Goal: Find specific page/section: Find specific page/section

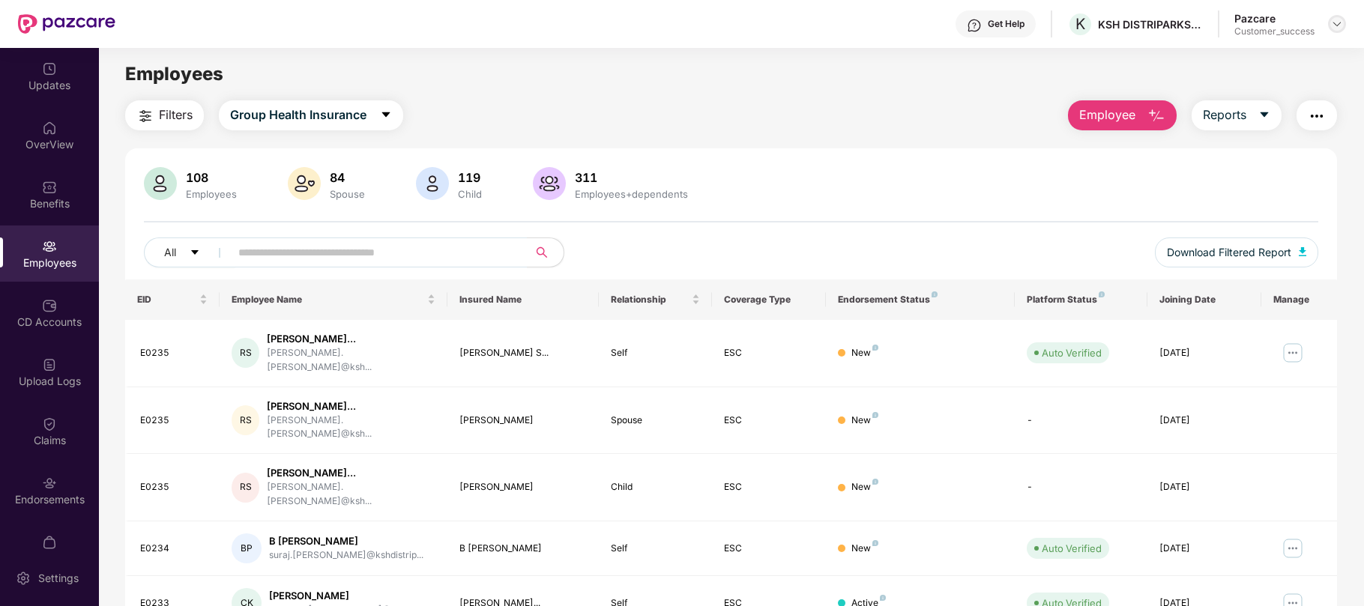
click at [1338, 28] on img at bounding box center [1337, 24] width 12 height 12
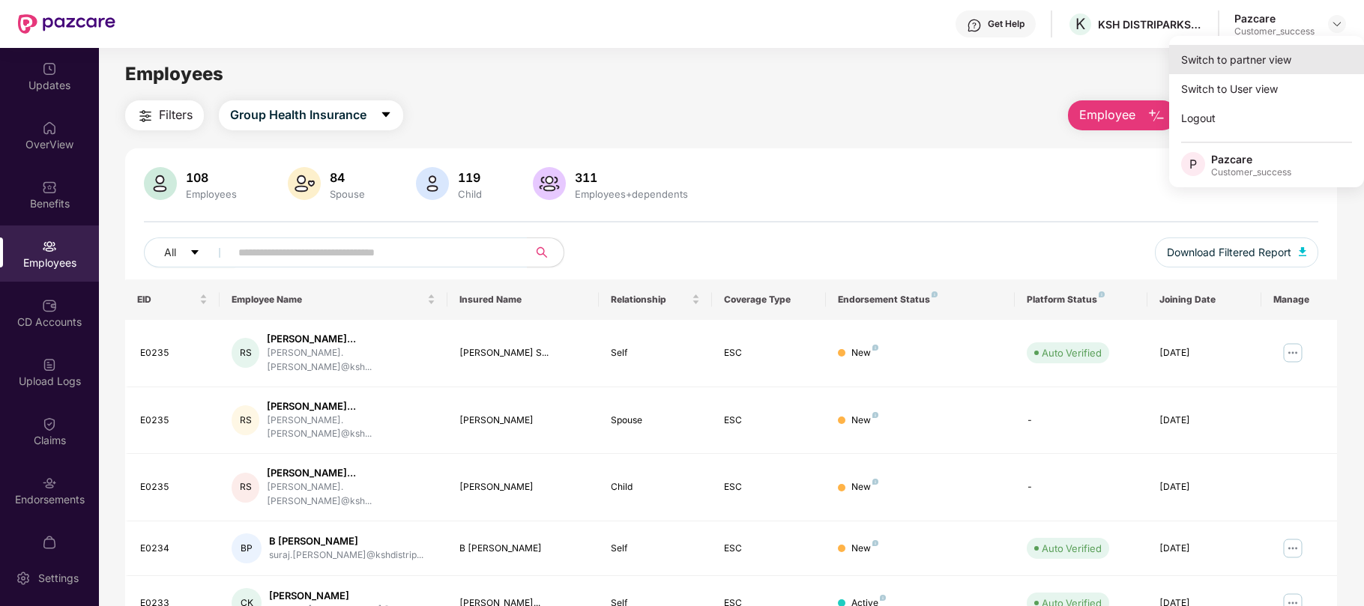
click at [1229, 69] on div "Switch to partner view" at bounding box center [1266, 59] width 195 height 29
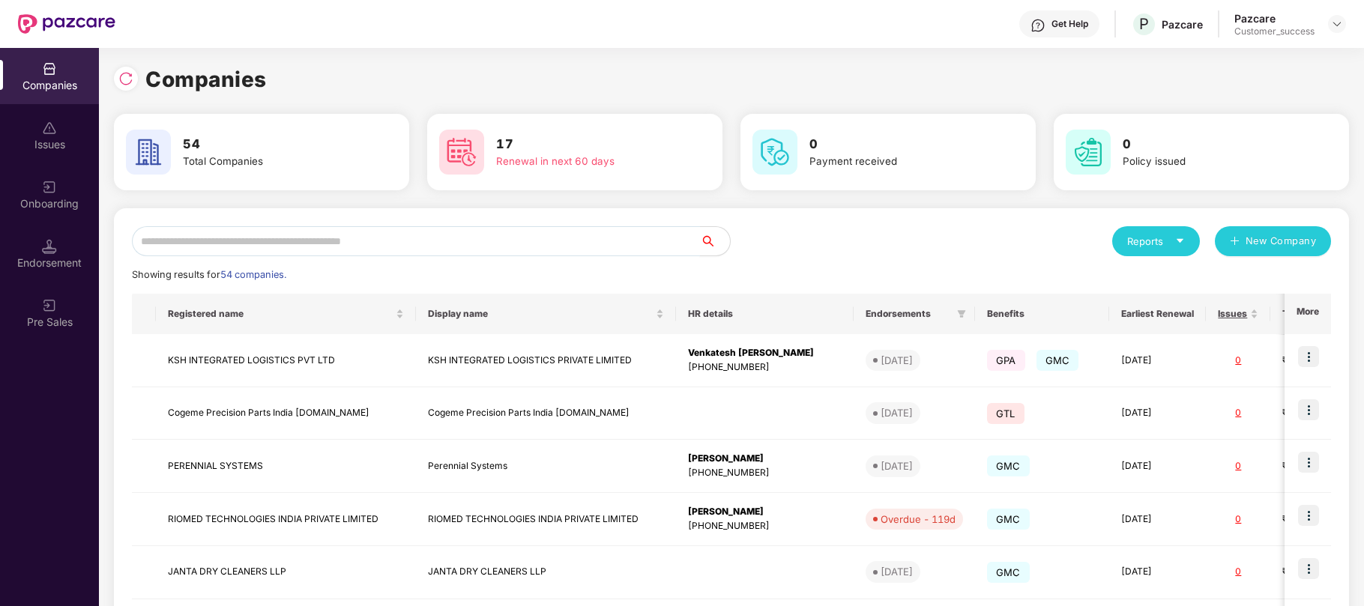
click at [559, 231] on input "text" at bounding box center [416, 241] width 568 height 30
type input "*"
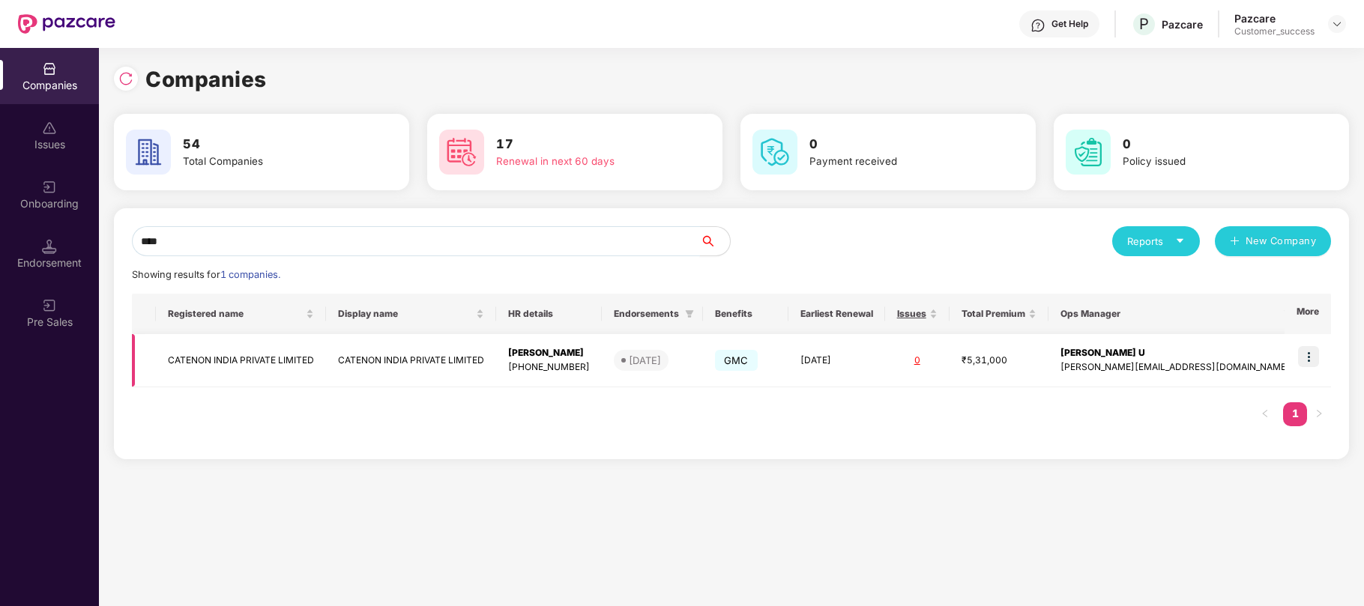
type input "****"
click at [1308, 360] on img at bounding box center [1308, 356] width 21 height 21
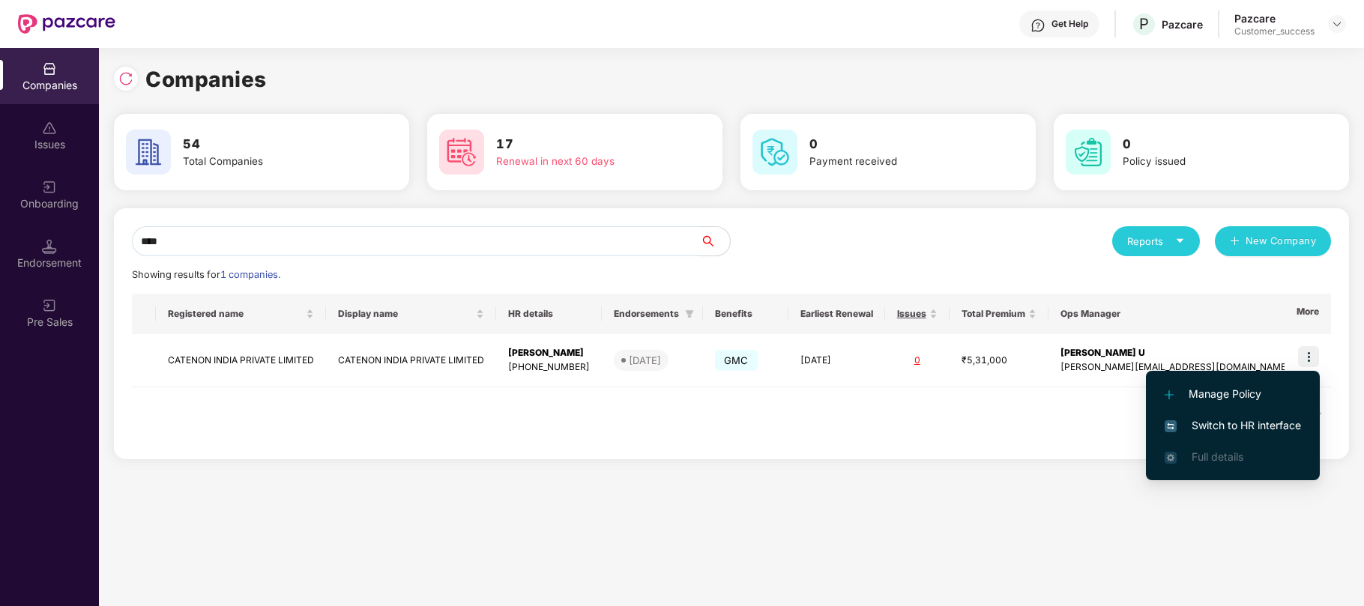
click at [1220, 426] on span "Switch to HR interface" at bounding box center [1232, 425] width 136 height 16
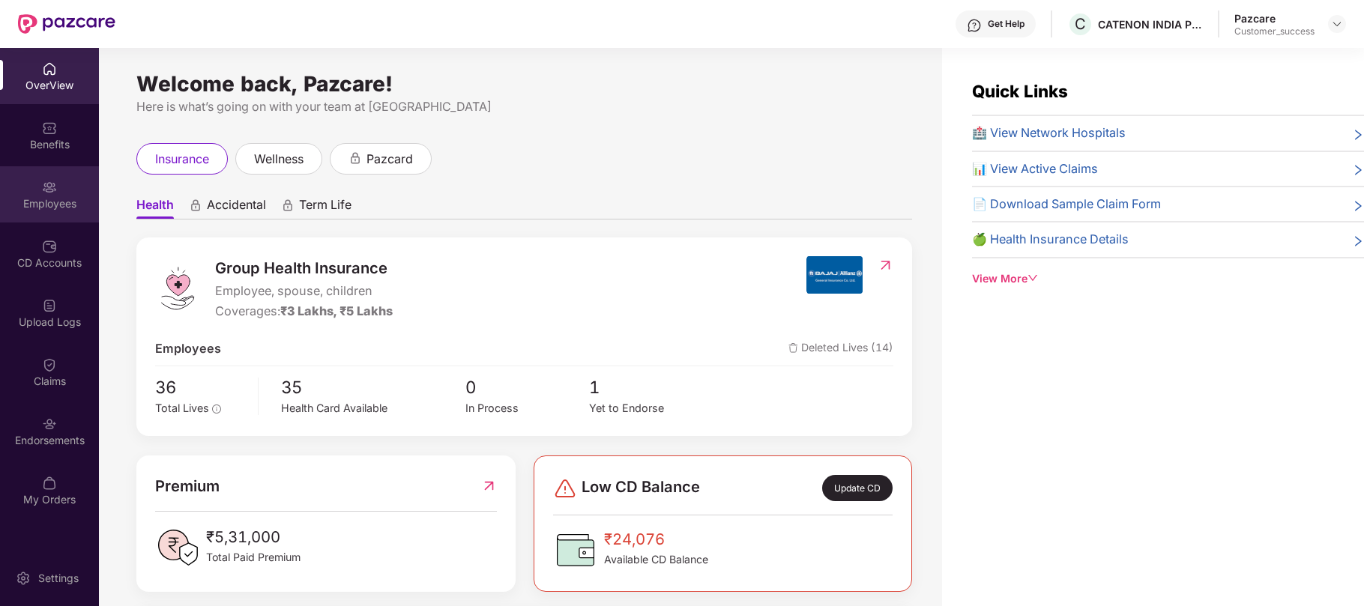
click at [58, 195] on div "Employees" at bounding box center [49, 194] width 99 height 56
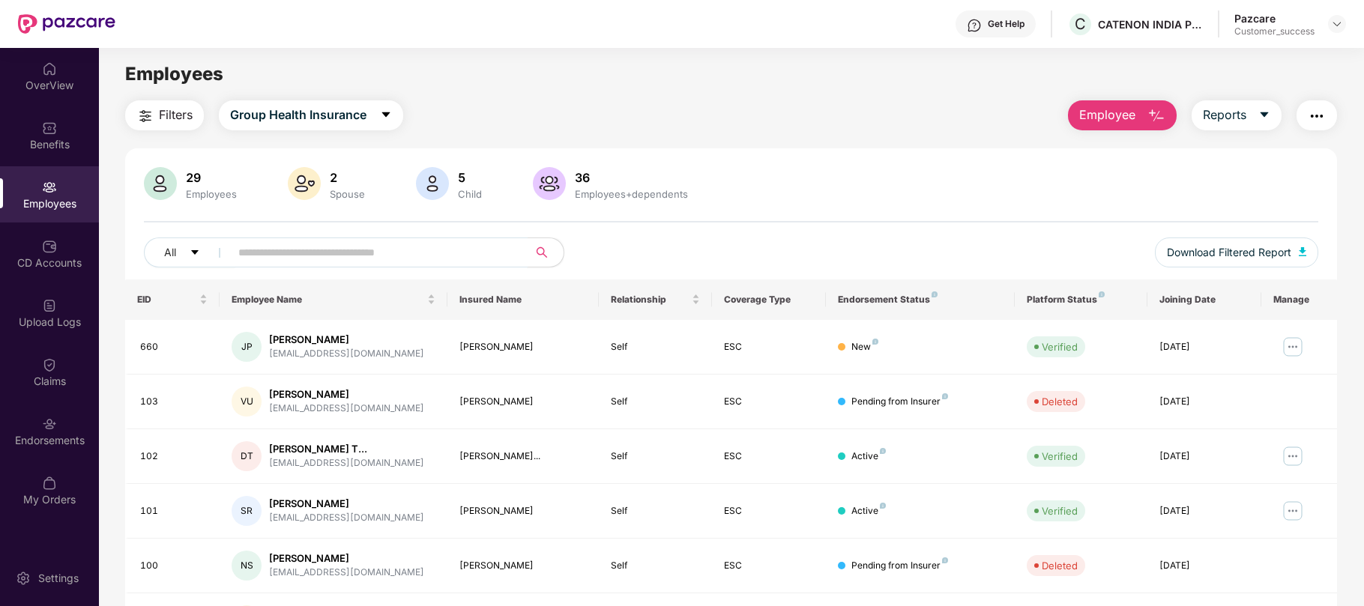
click at [249, 255] on input "text" at bounding box center [372, 252] width 269 height 22
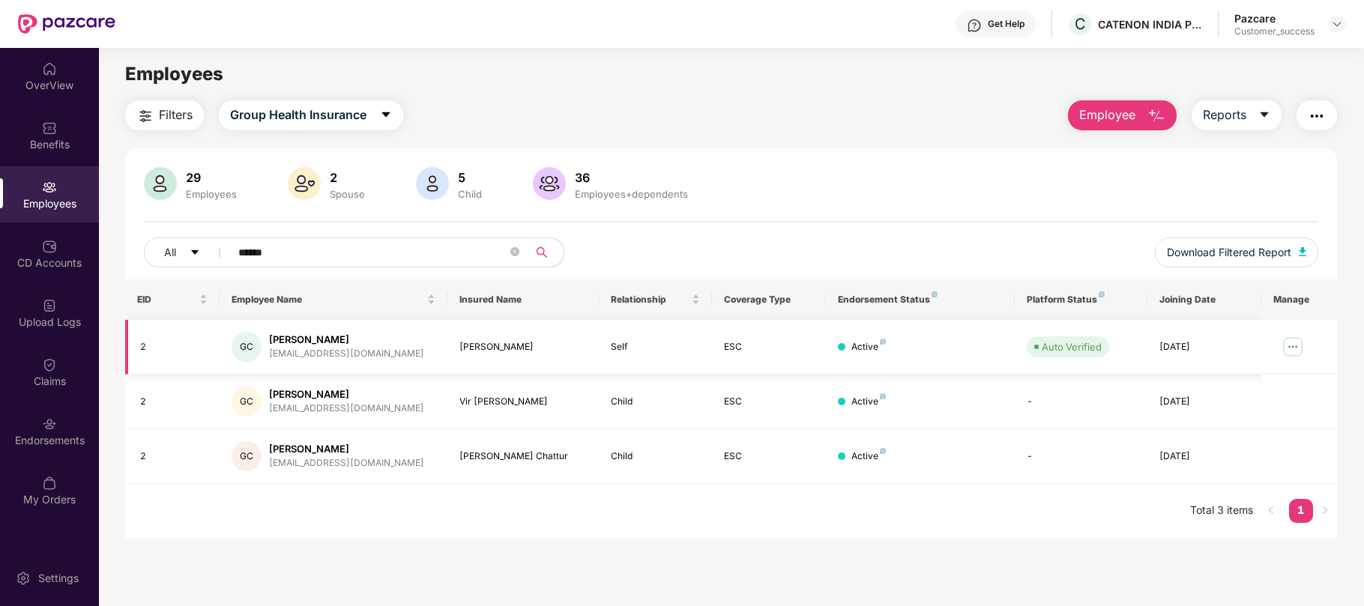
type input "******"
click at [1292, 348] on img at bounding box center [1293, 347] width 24 height 24
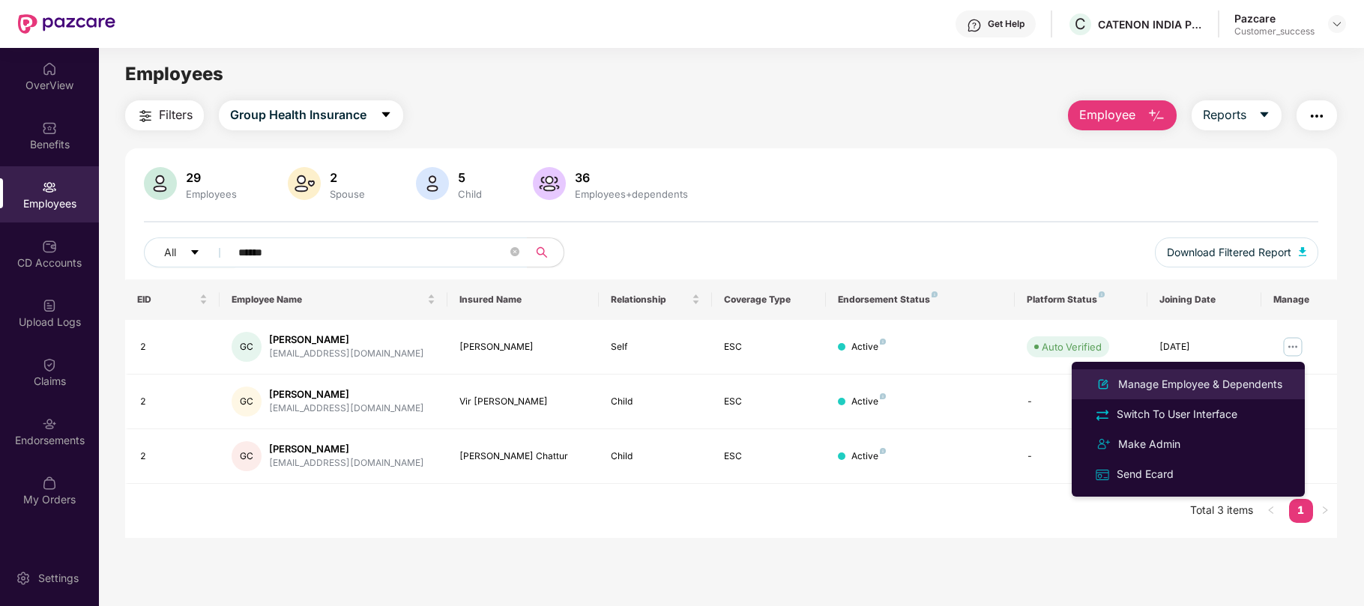
click at [1188, 387] on div "Manage Employee & Dependents" at bounding box center [1200, 384] width 170 height 16
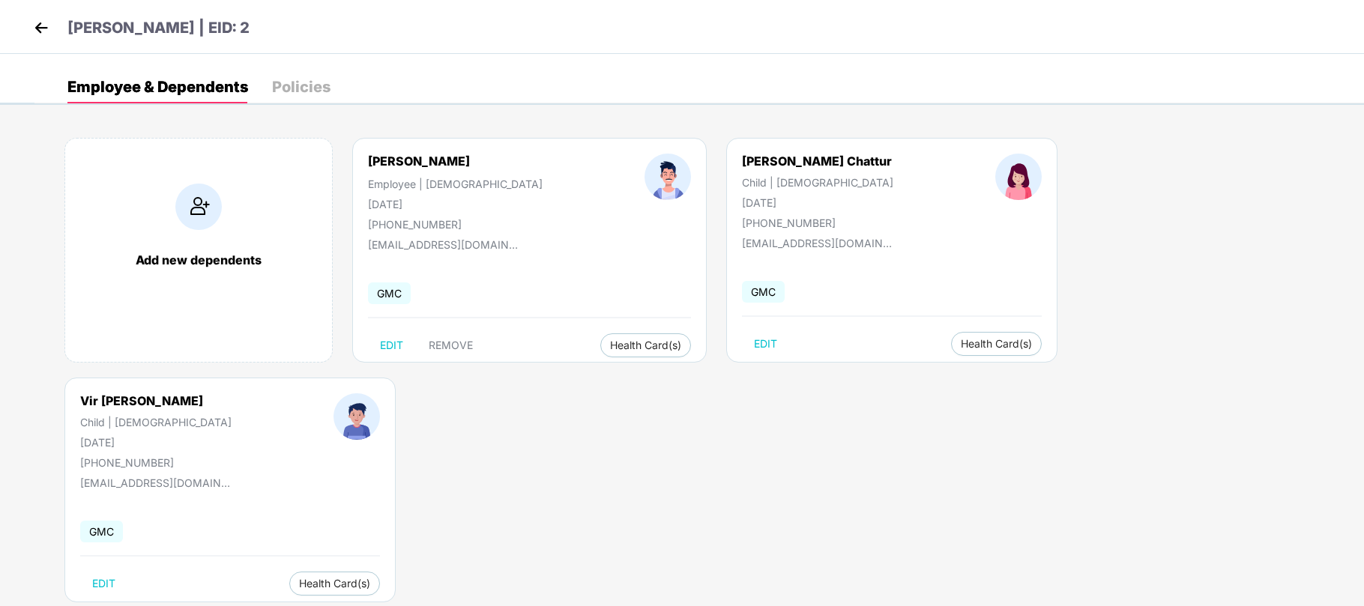
click at [426, 220] on div "[PHONE_NUMBER]" at bounding box center [455, 224] width 175 height 13
copy div "919545554907"
drag, startPoint x: 487, startPoint y: 247, endPoint x: 363, endPoint y: 250, distance: 123.7
click at [363, 250] on div "[PERSON_NAME] Employee | [DEMOGRAPHIC_DATA] [DATE] [PHONE_NUMBER] [EMAIL_ADDRES…" at bounding box center [529, 250] width 354 height 225
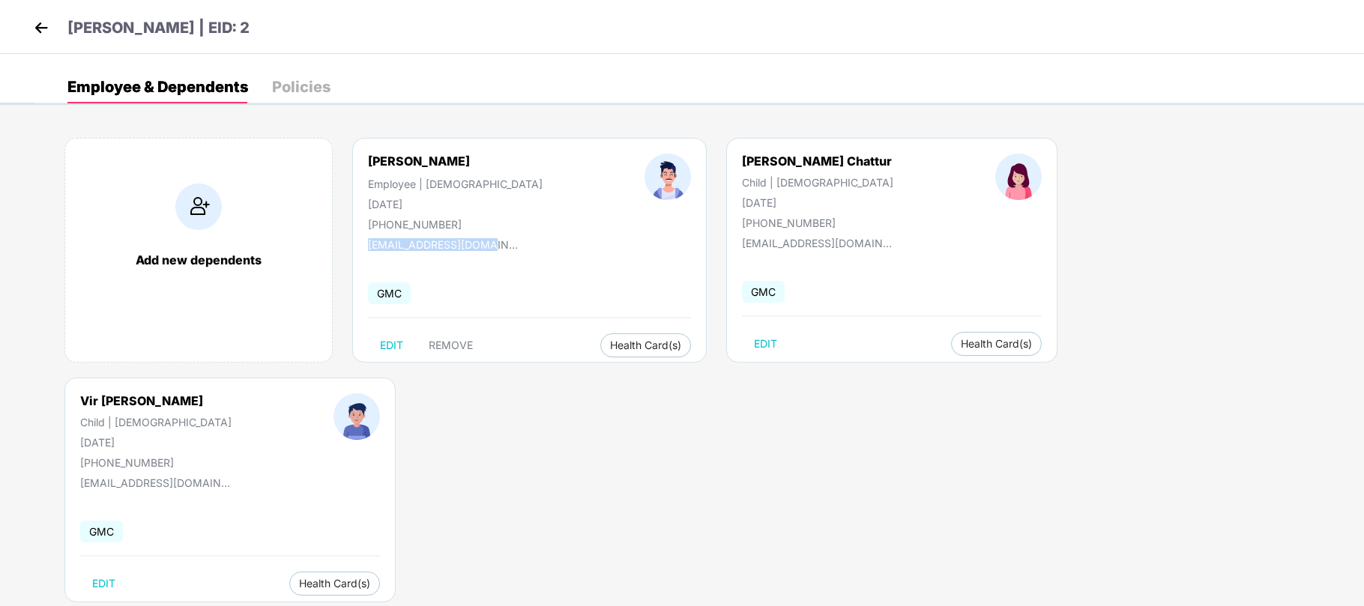
copy div "[EMAIL_ADDRESS][DOMAIN_NAME]"
click at [34, 37] on img at bounding box center [41, 27] width 22 height 22
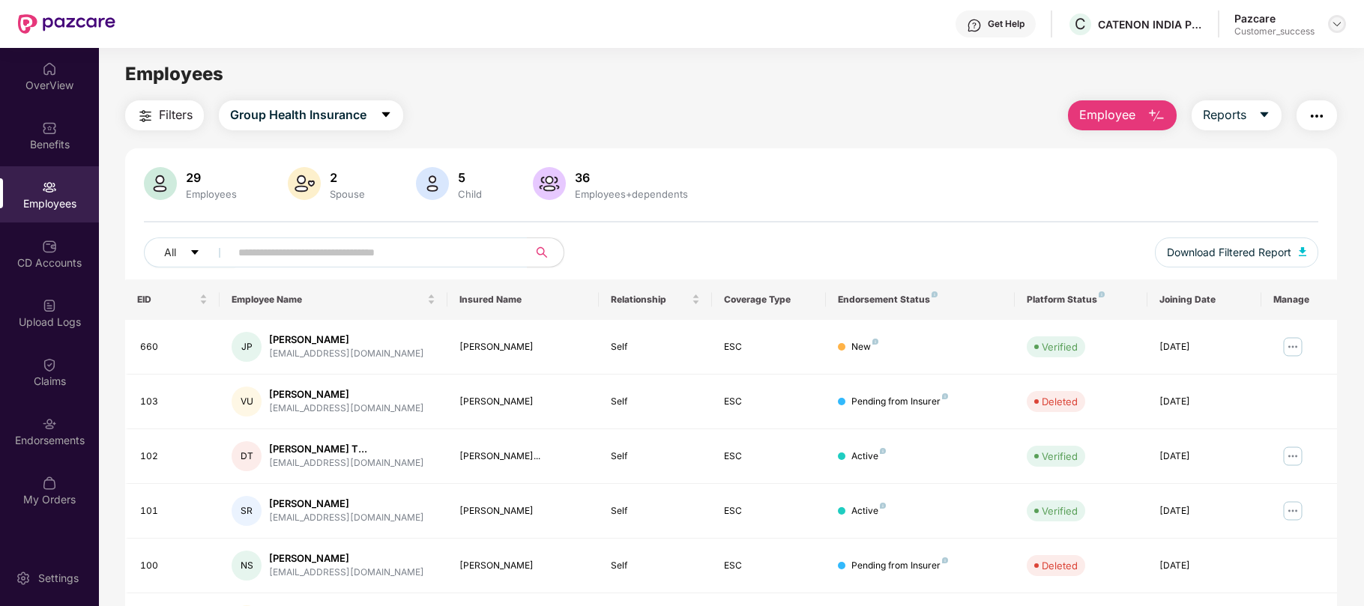
click at [1337, 30] on div at bounding box center [1337, 24] width 18 height 18
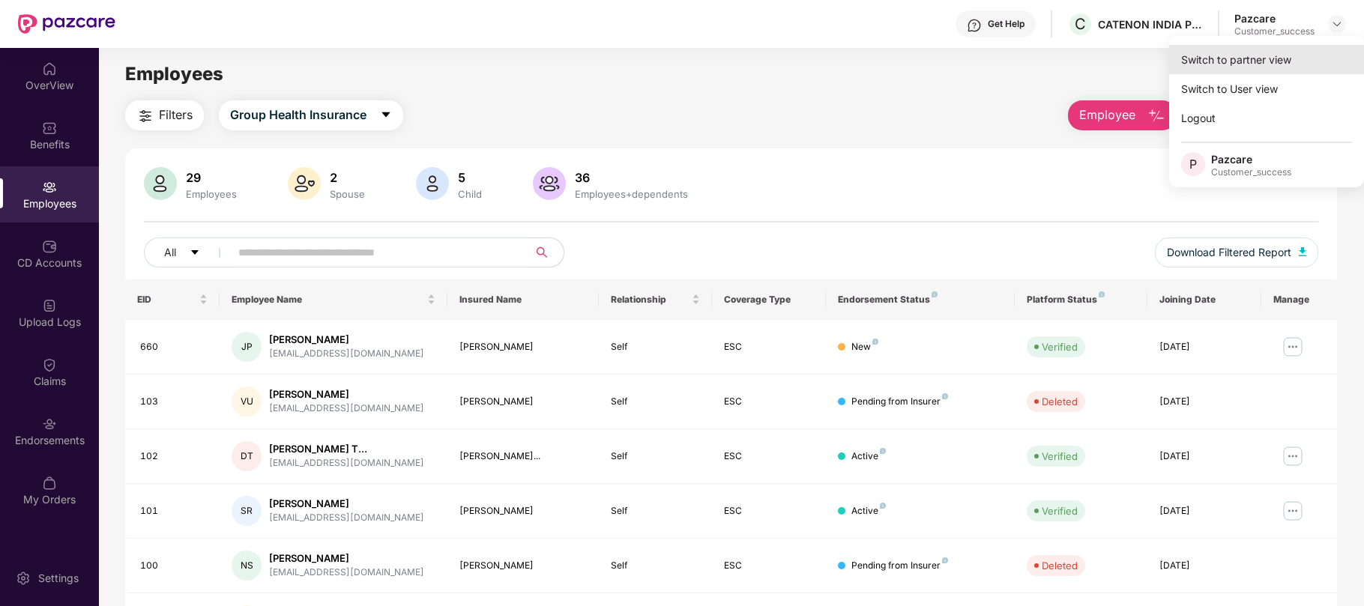
click at [1268, 52] on div "Switch to partner view" at bounding box center [1266, 59] width 195 height 29
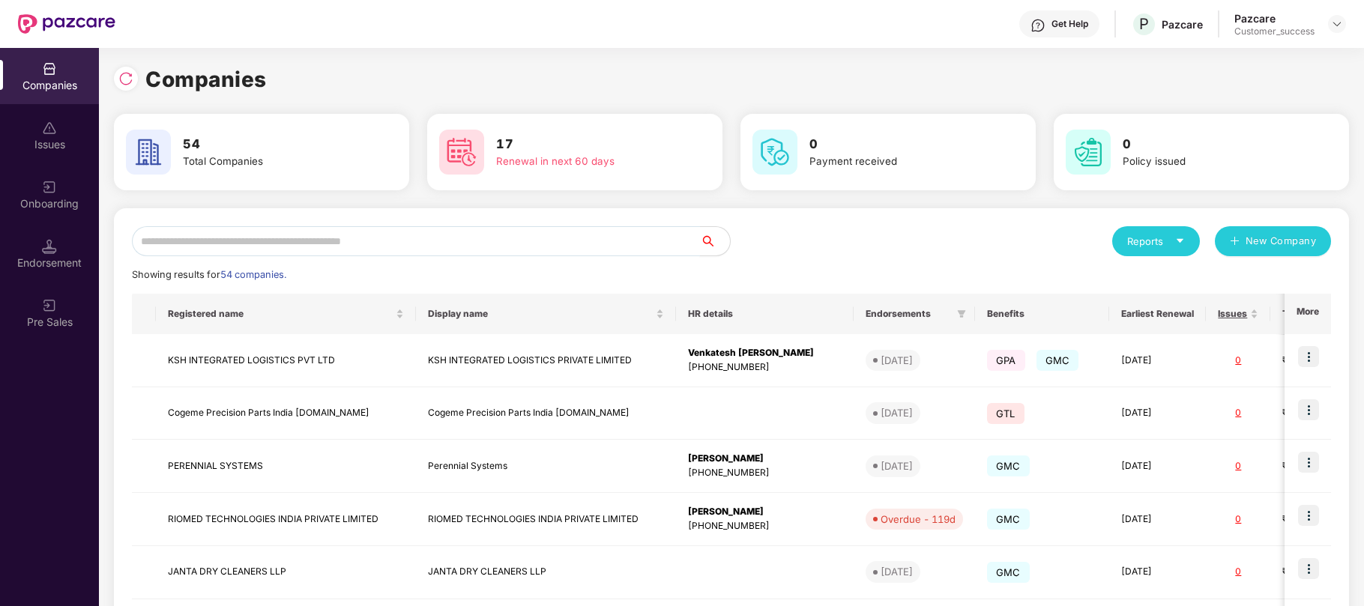
click at [471, 234] on input "text" at bounding box center [416, 241] width 568 height 30
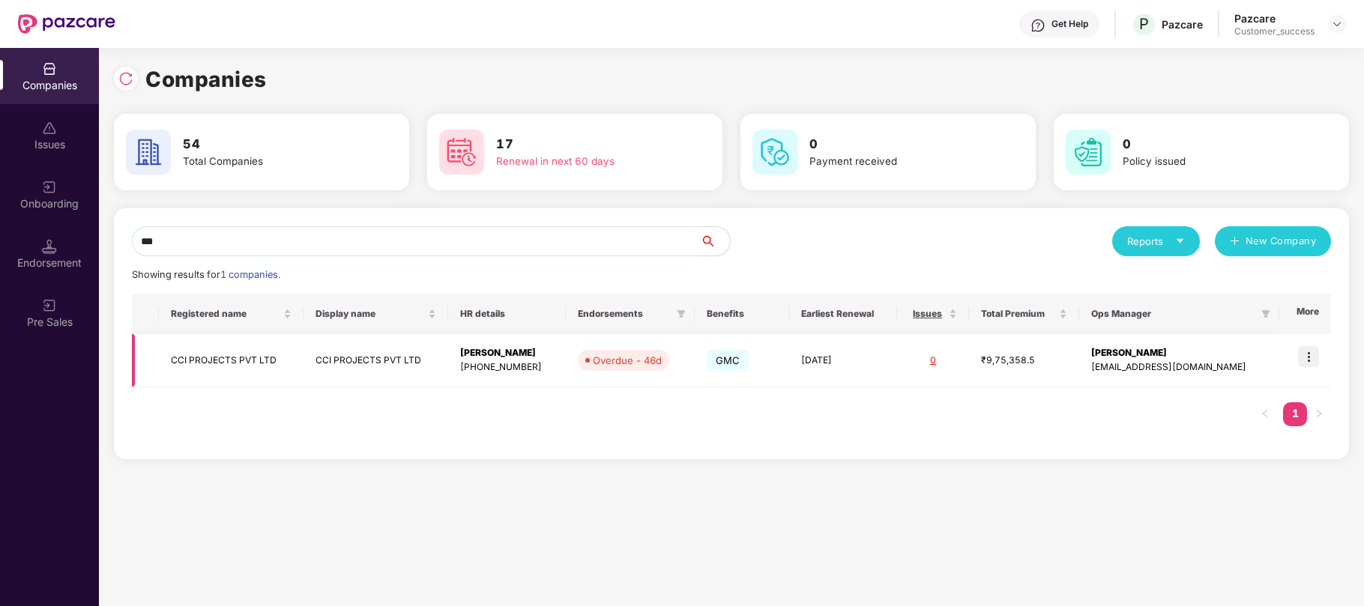
type input "***"
click at [1308, 358] on img at bounding box center [1308, 356] width 21 height 21
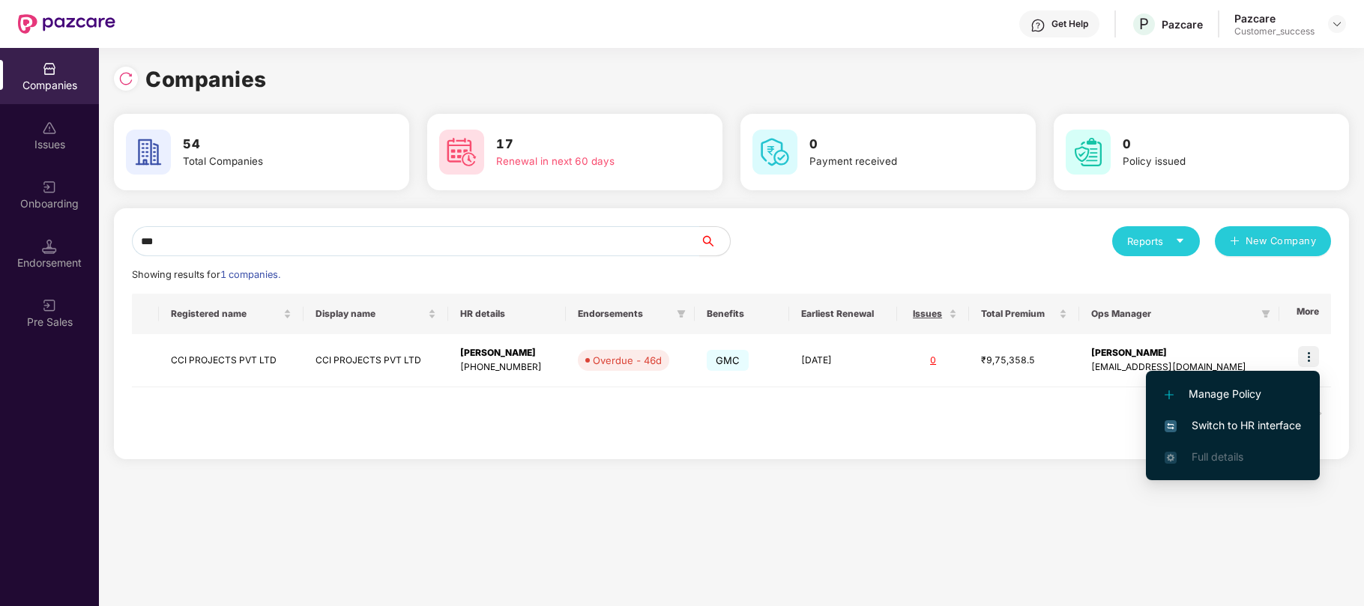
click at [1217, 423] on span "Switch to HR interface" at bounding box center [1232, 425] width 136 height 16
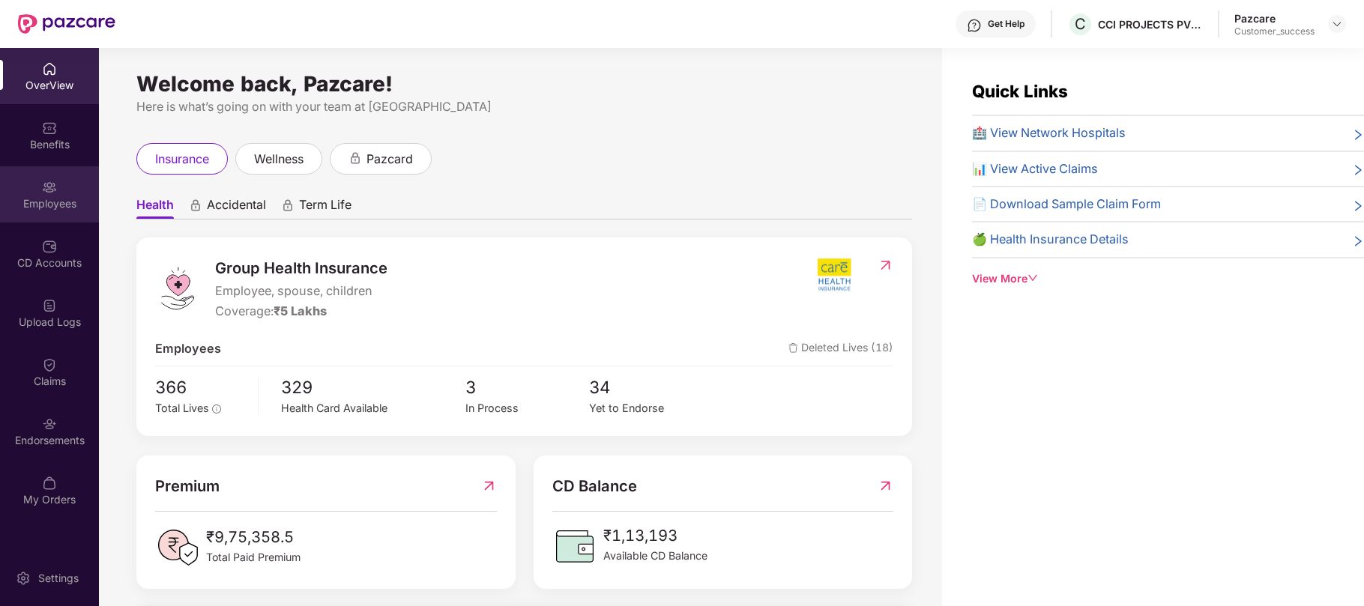
click at [51, 184] on img at bounding box center [49, 187] width 15 height 15
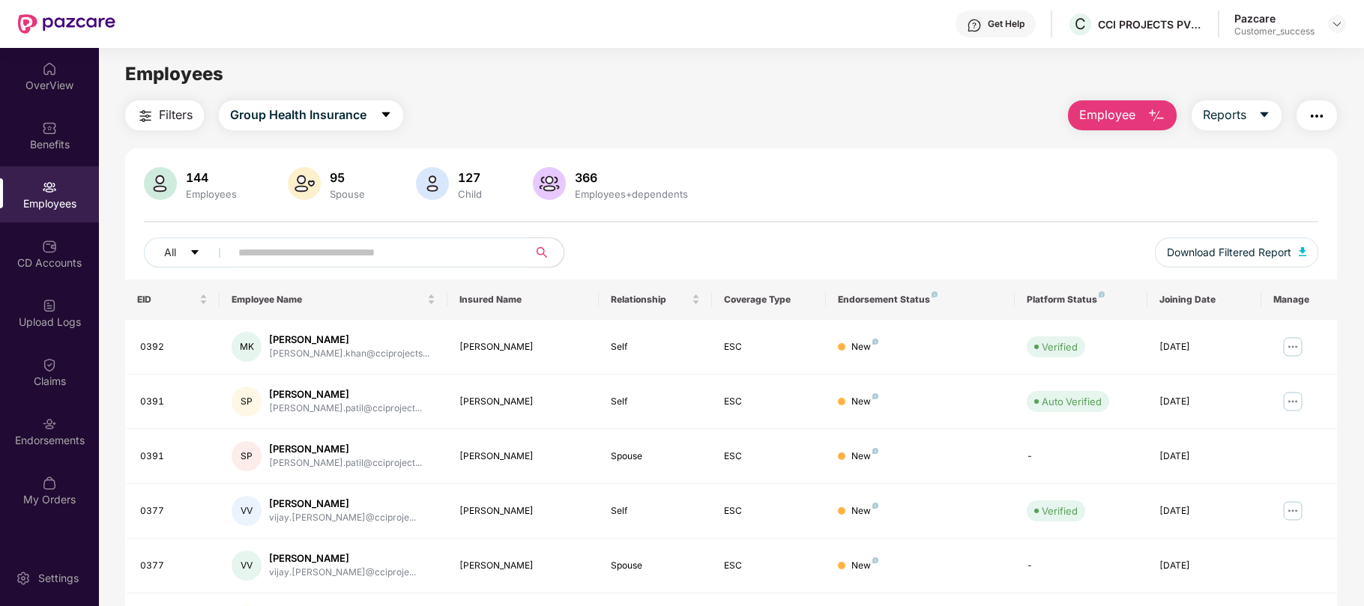
click at [286, 247] on input "text" at bounding box center [372, 252] width 269 height 22
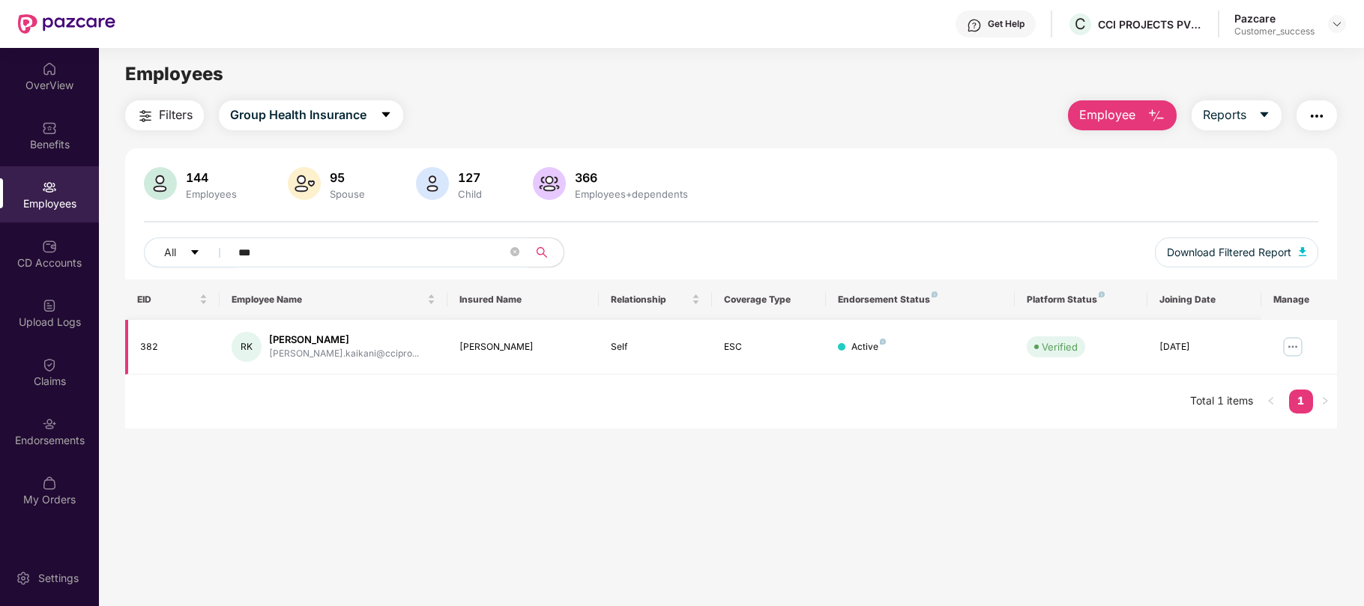
type input "***"
click at [1284, 346] on img at bounding box center [1293, 347] width 24 height 24
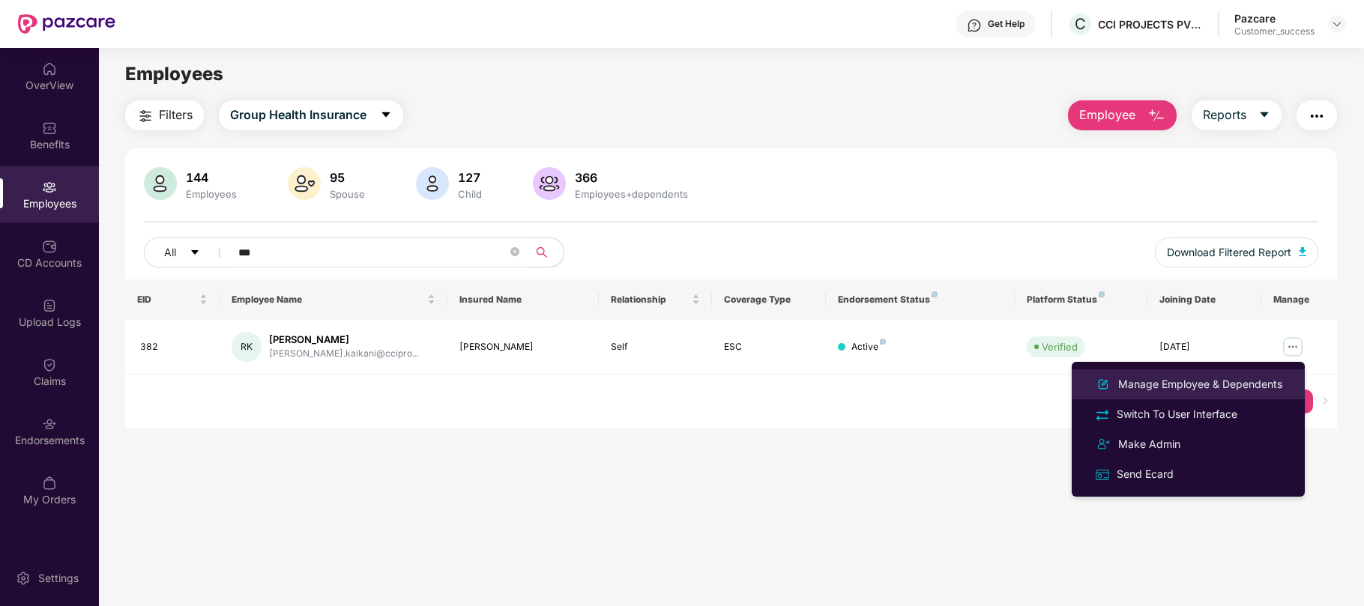
click at [1191, 381] on div "Manage Employee & Dependents" at bounding box center [1200, 384] width 170 height 16
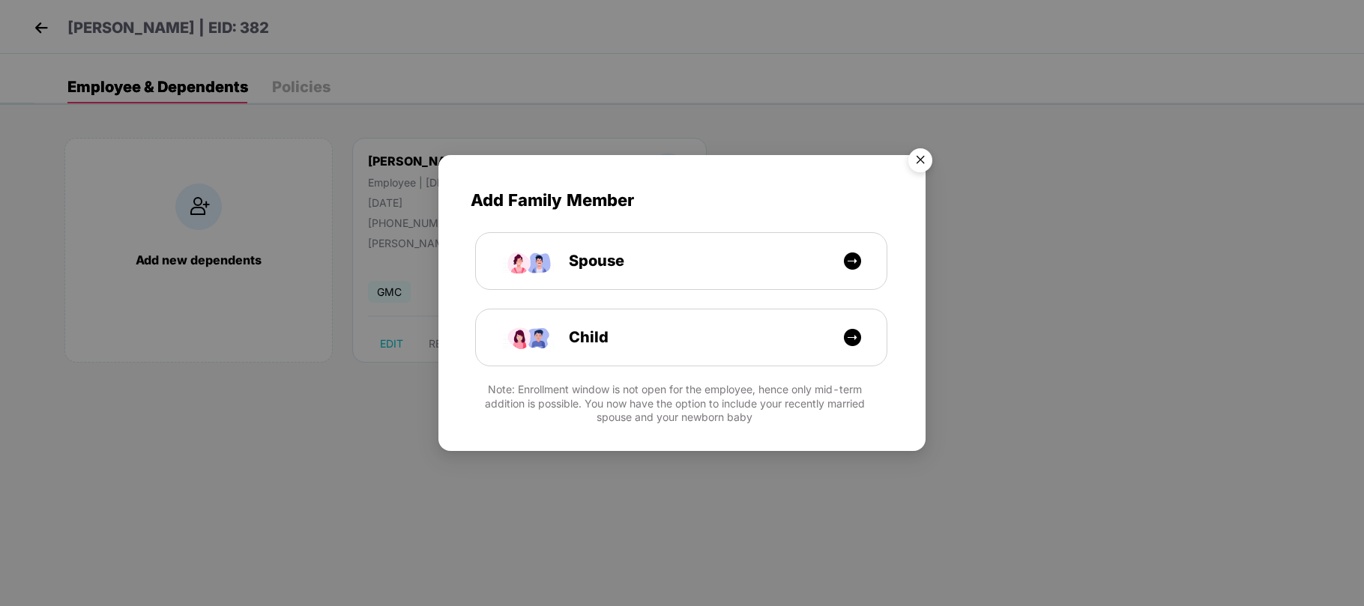
click at [925, 157] on img "Close" at bounding box center [920, 163] width 42 height 42
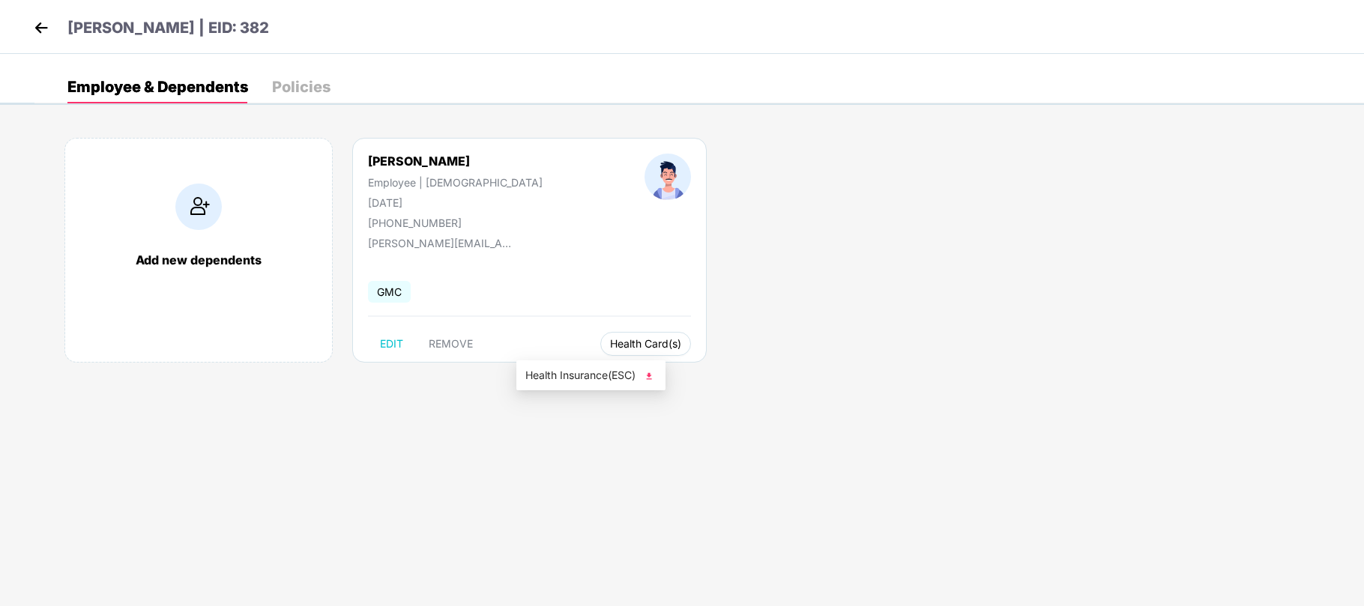
click at [610, 346] on span "Health Card(s)" at bounding box center [645, 343] width 71 height 7
click at [610, 345] on span "Health Card(s)" at bounding box center [645, 343] width 71 height 7
click at [650, 373] on img at bounding box center [648, 376] width 15 height 15
click at [31, 25] on img at bounding box center [41, 27] width 22 height 22
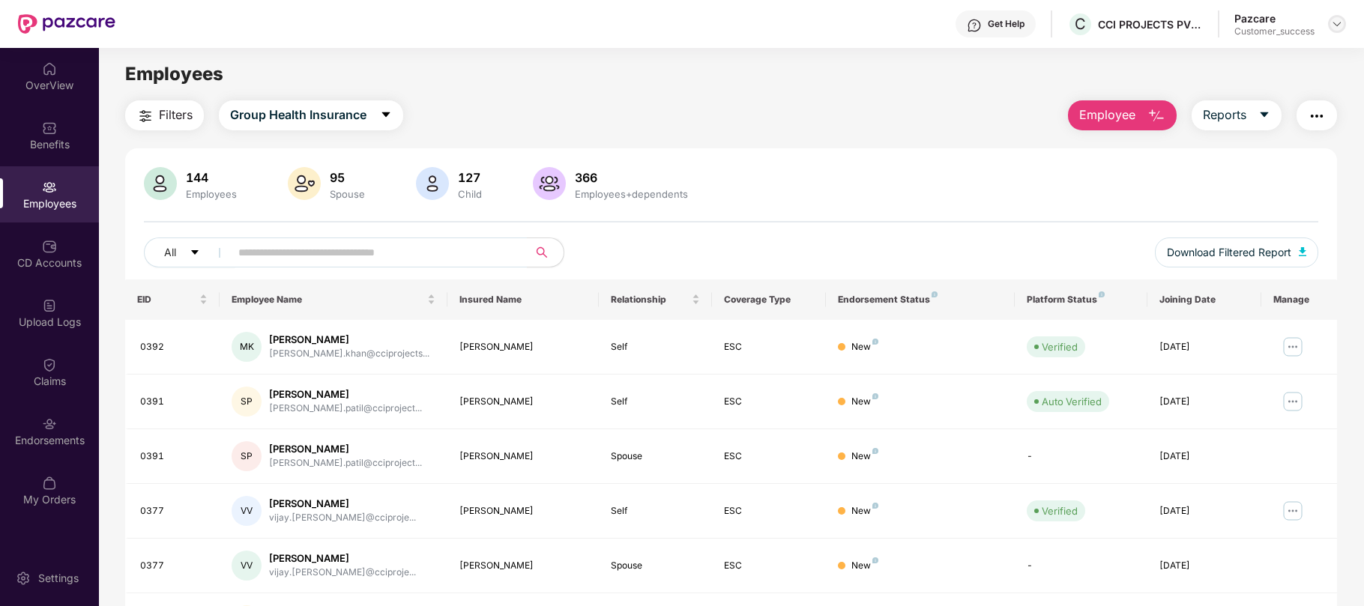
click at [1334, 22] on img at bounding box center [1337, 24] width 12 height 12
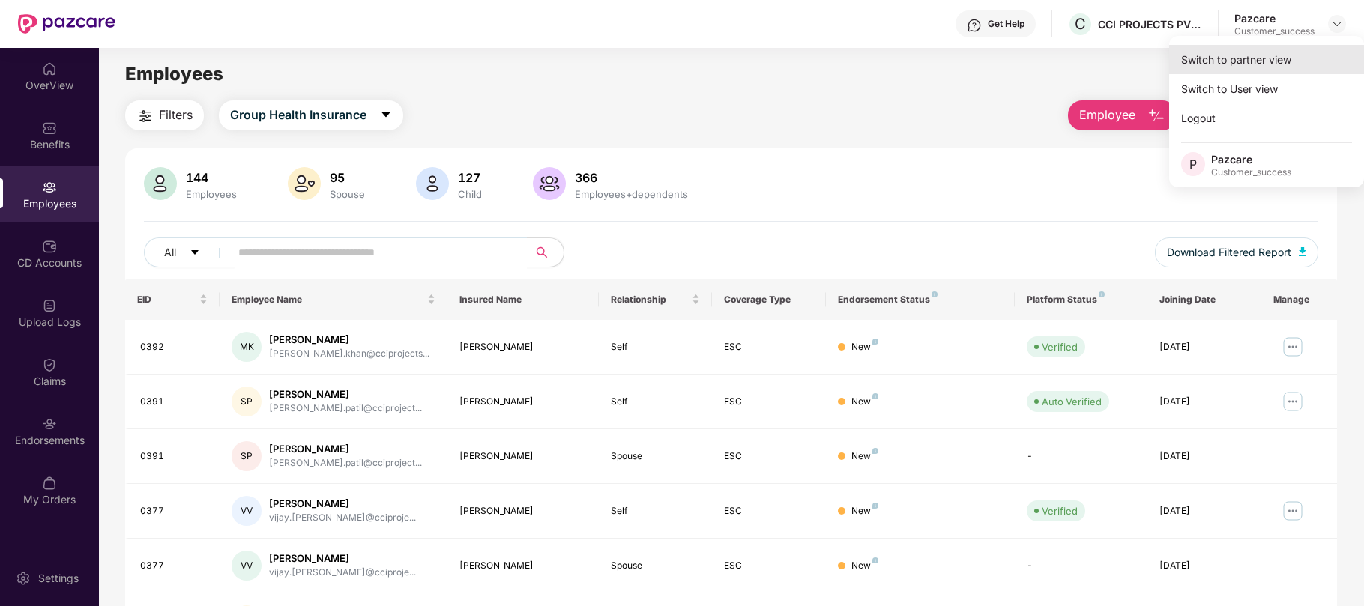
click at [1247, 66] on div "Switch to partner view" at bounding box center [1266, 59] width 195 height 29
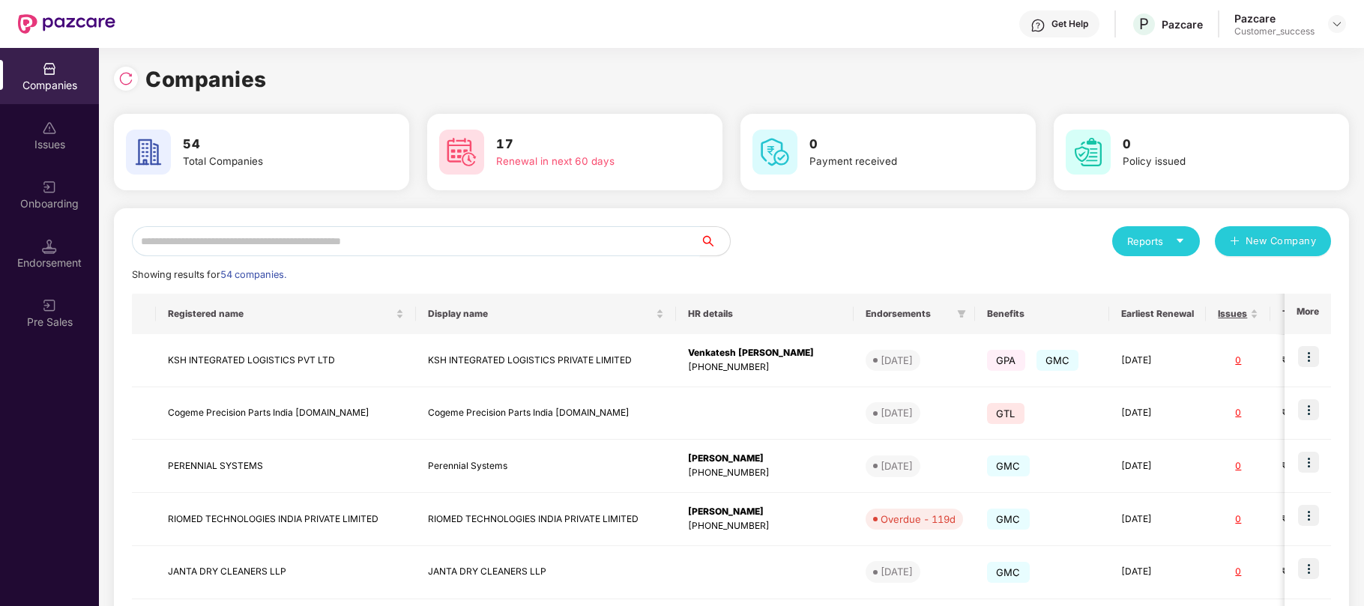
click at [373, 240] on input "text" at bounding box center [416, 241] width 568 height 30
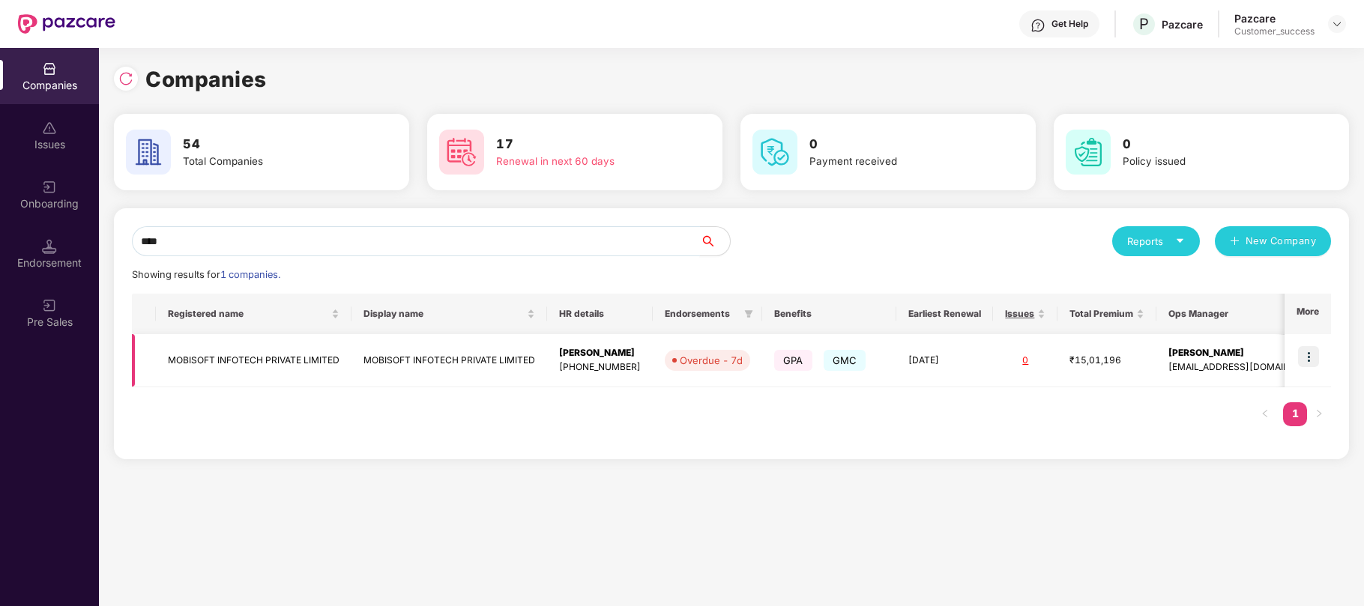
type input "****"
click at [1314, 360] on img at bounding box center [1308, 356] width 21 height 21
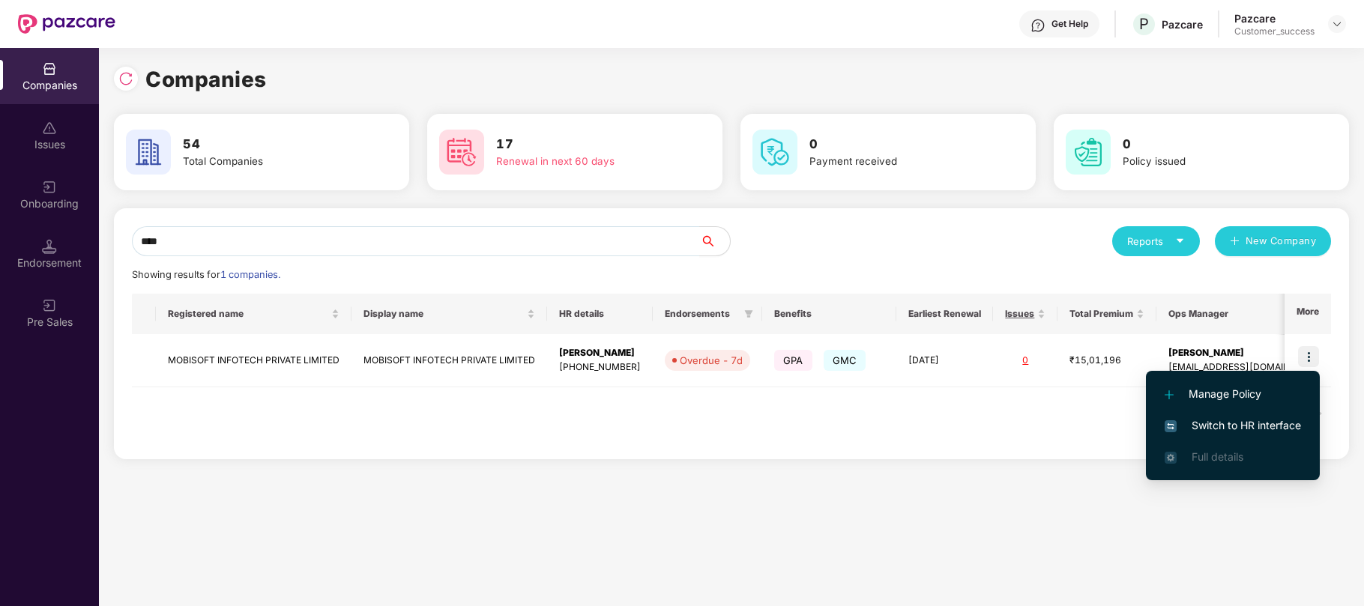
click at [1245, 423] on span "Switch to HR interface" at bounding box center [1232, 425] width 136 height 16
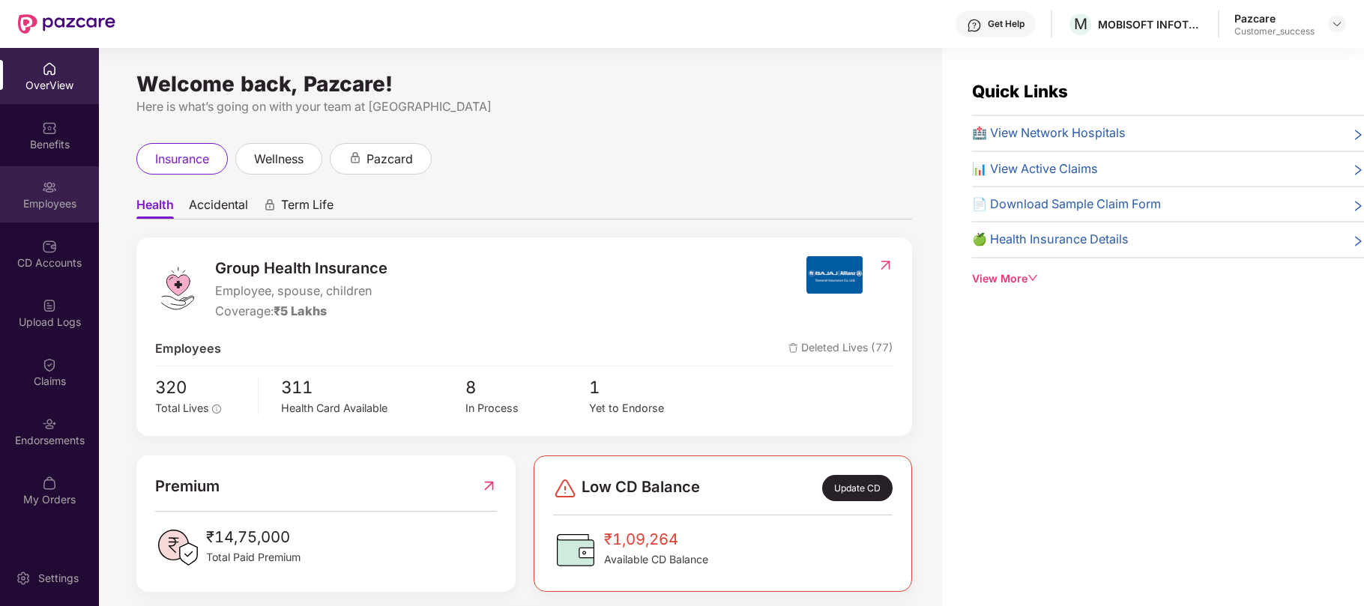
click at [45, 211] on div "Employees" at bounding box center [49, 203] width 99 height 15
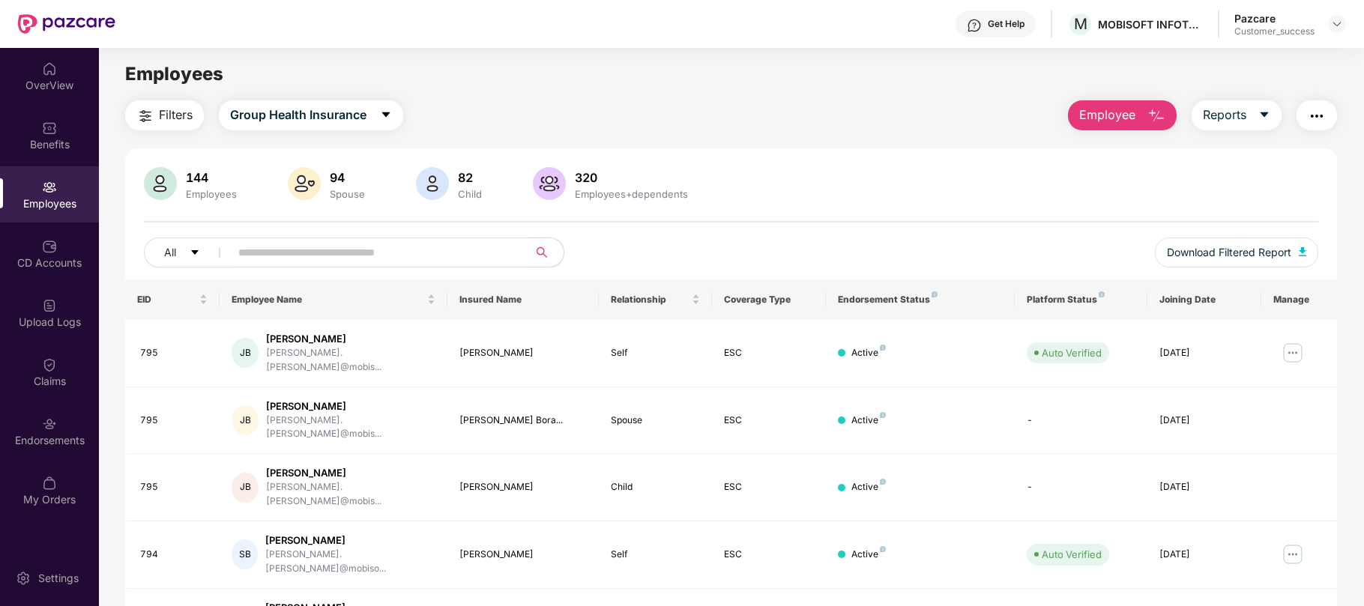
click at [253, 253] on input "text" at bounding box center [372, 252] width 269 height 22
type input "*"
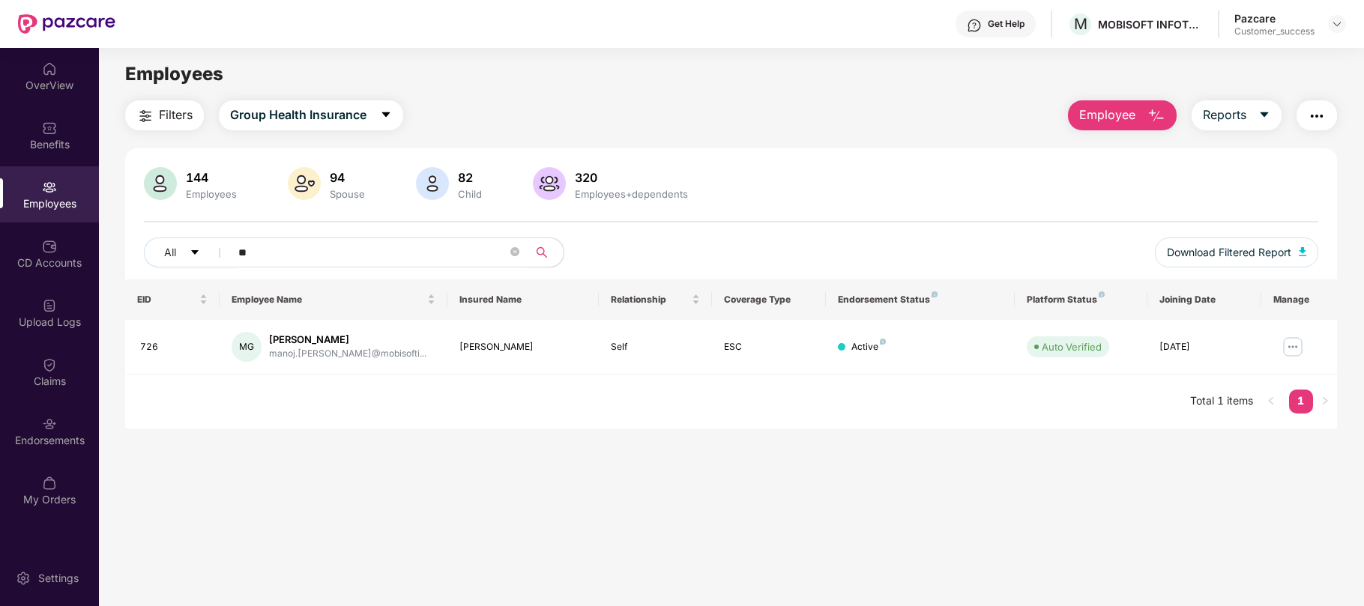
type input "*"
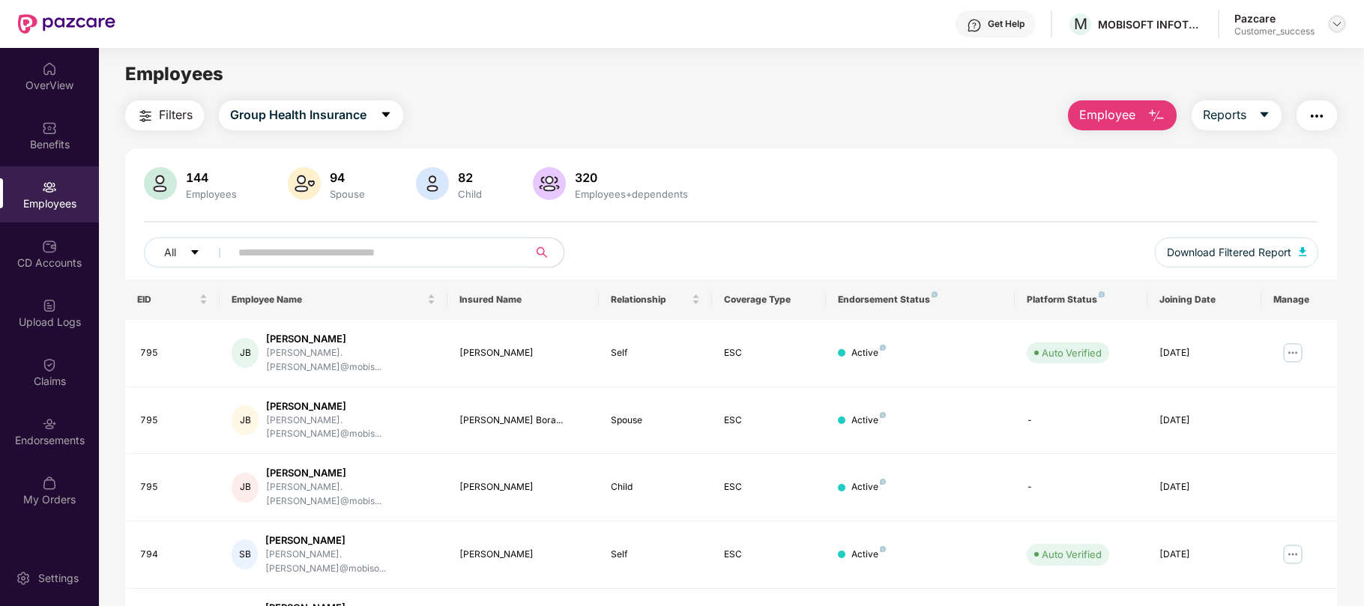
click at [1337, 24] on img at bounding box center [1337, 24] width 12 height 12
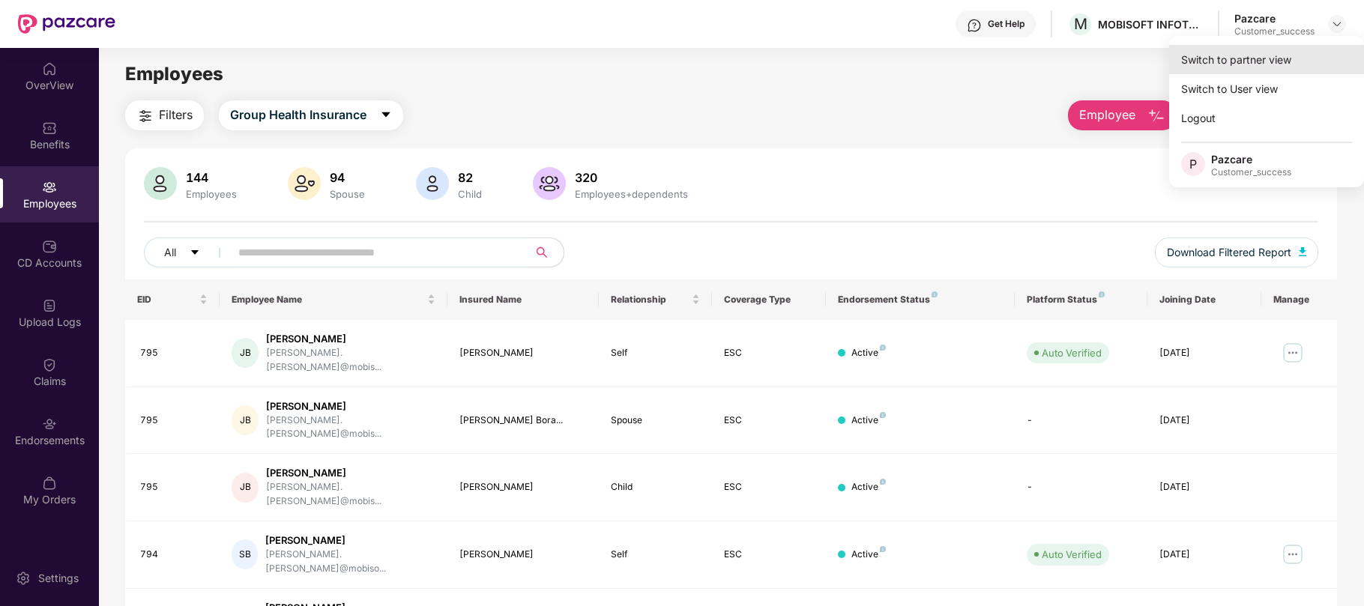
click at [1247, 55] on div "Switch to partner view" at bounding box center [1266, 59] width 195 height 29
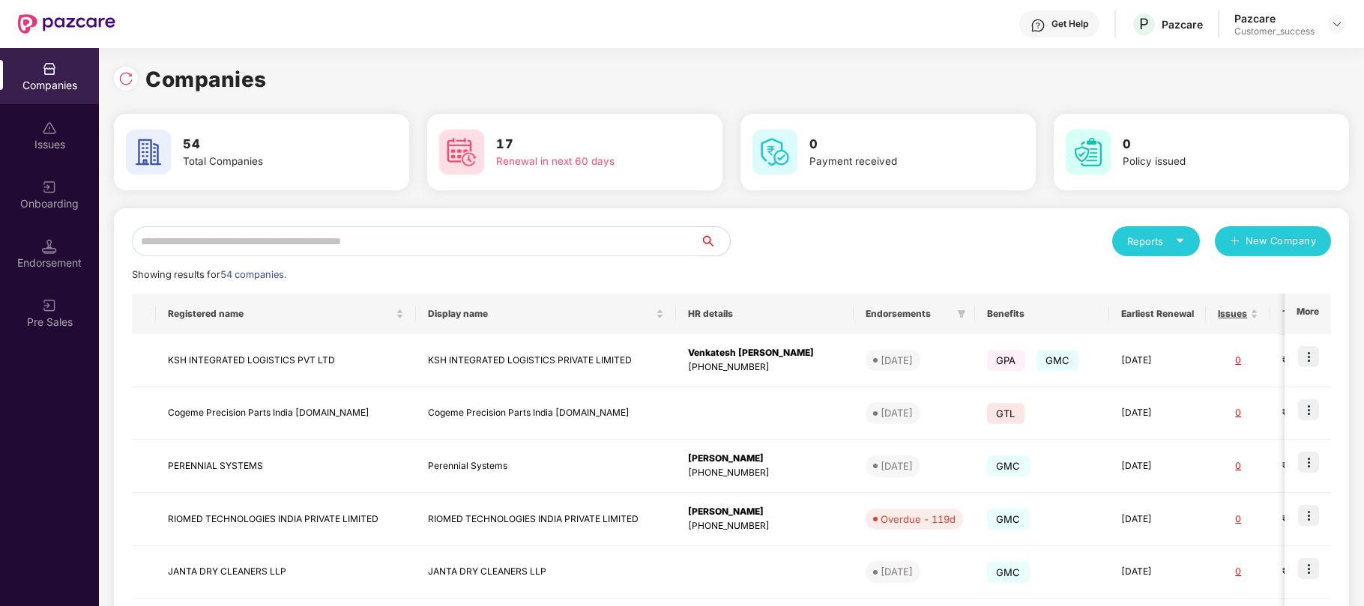
click at [469, 243] on input "text" at bounding box center [416, 241] width 568 height 30
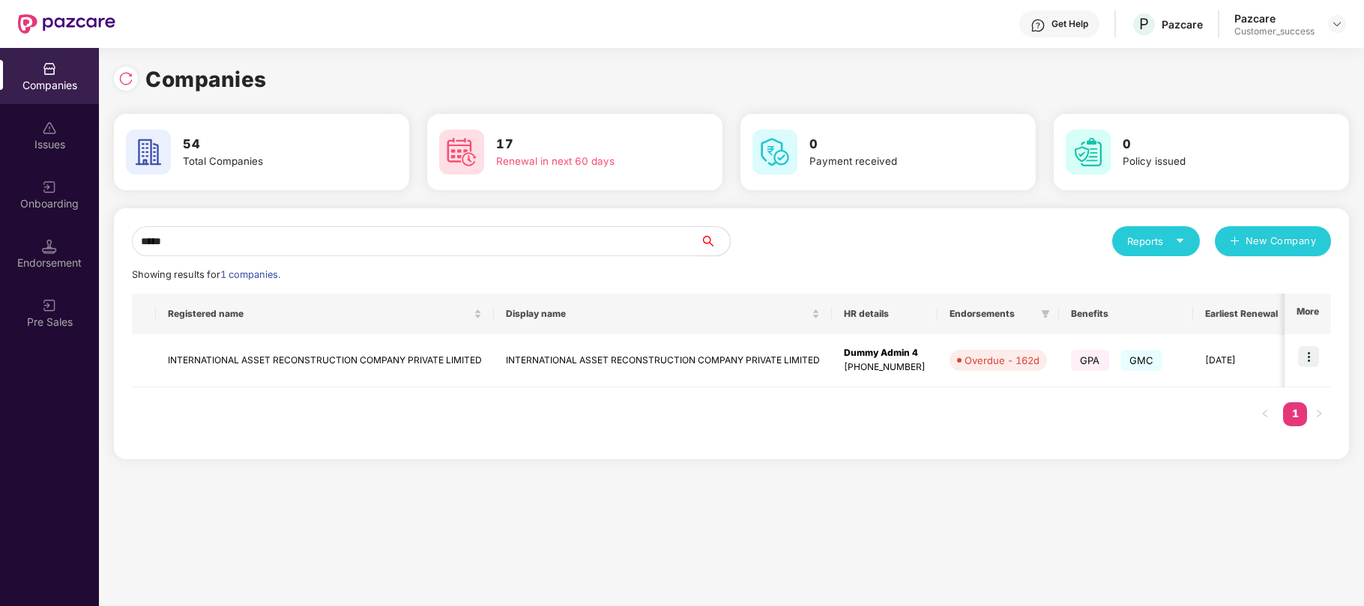
click at [160, 244] on input "*****" at bounding box center [416, 241] width 568 height 30
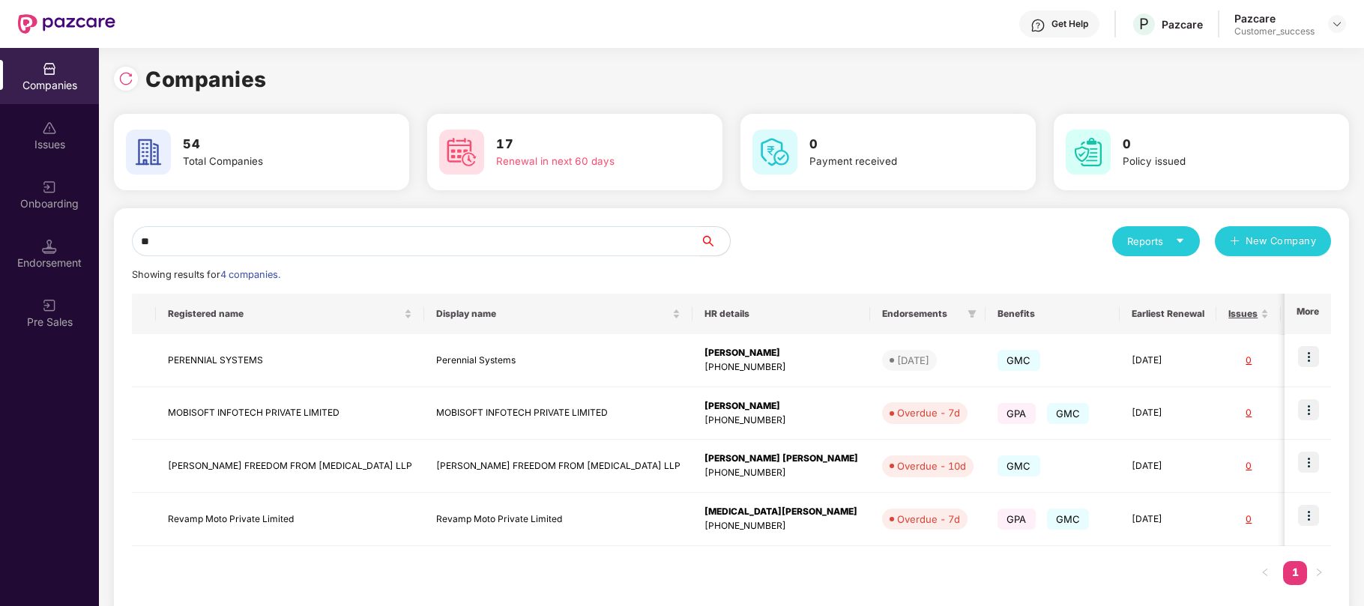
type input "*"
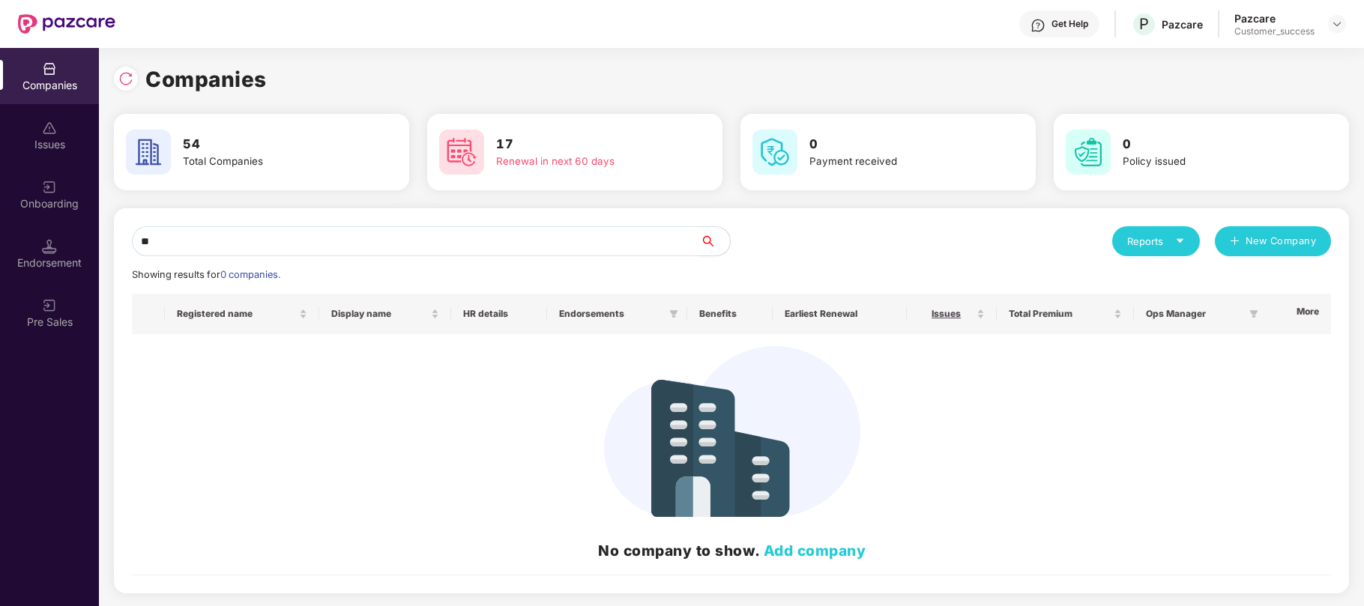
type input "*"
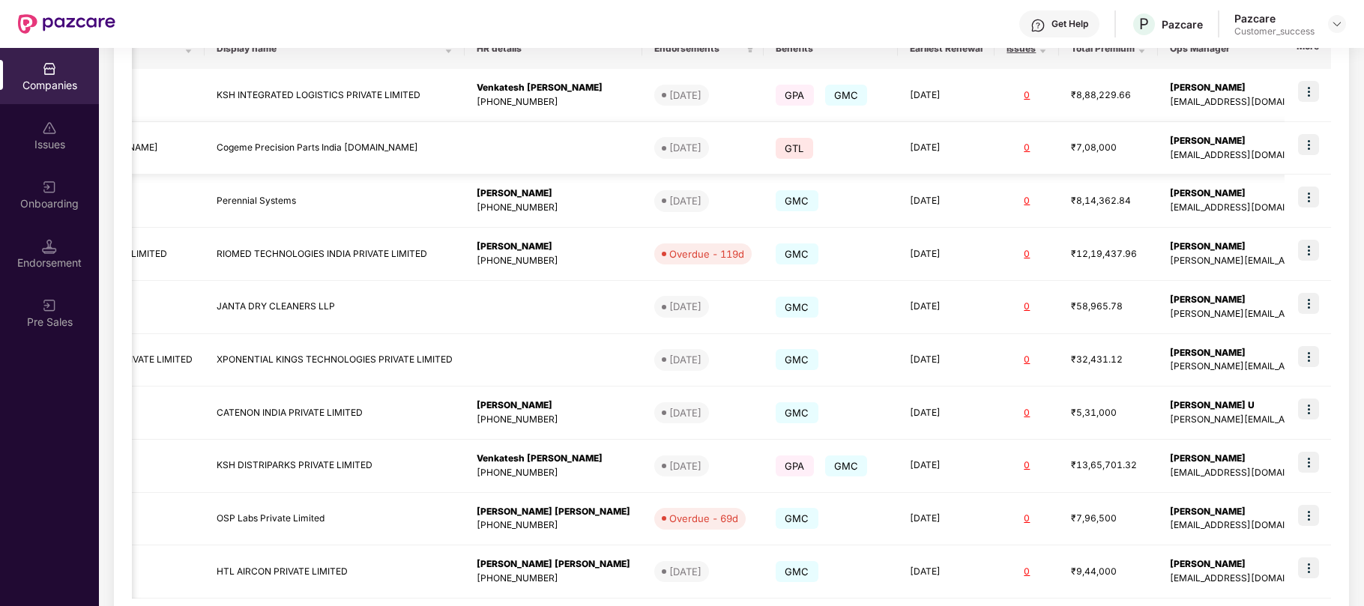
scroll to position [343, 0]
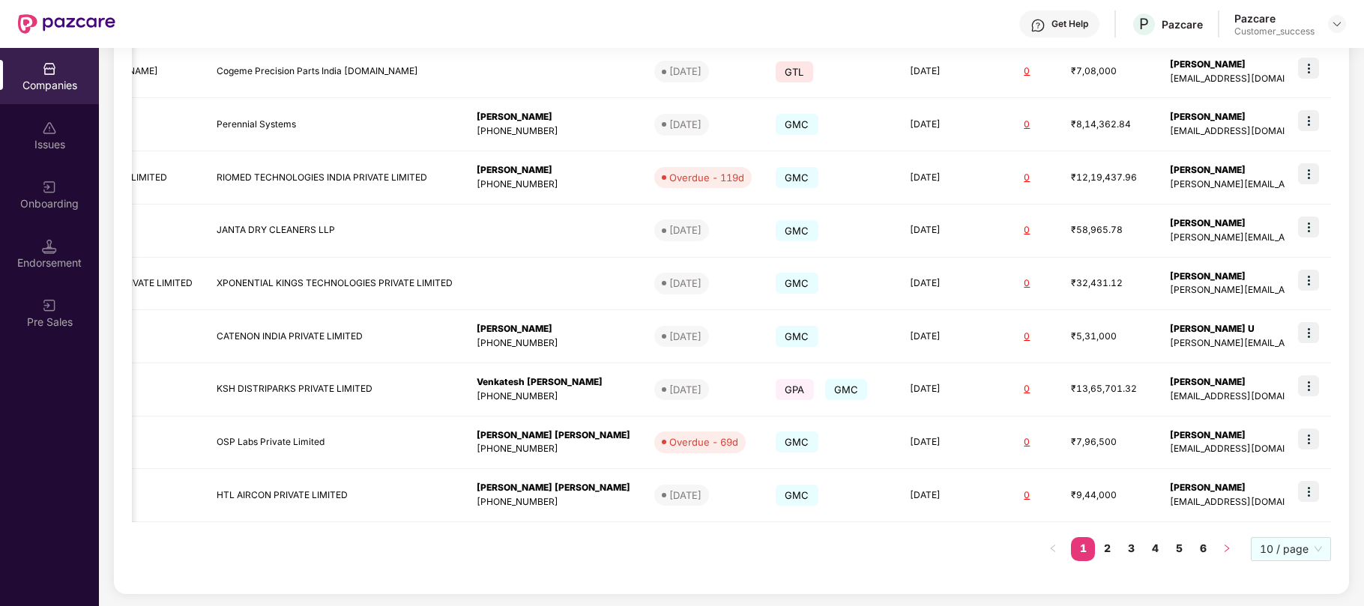
click at [1223, 551] on icon "right" at bounding box center [1226, 548] width 9 height 9
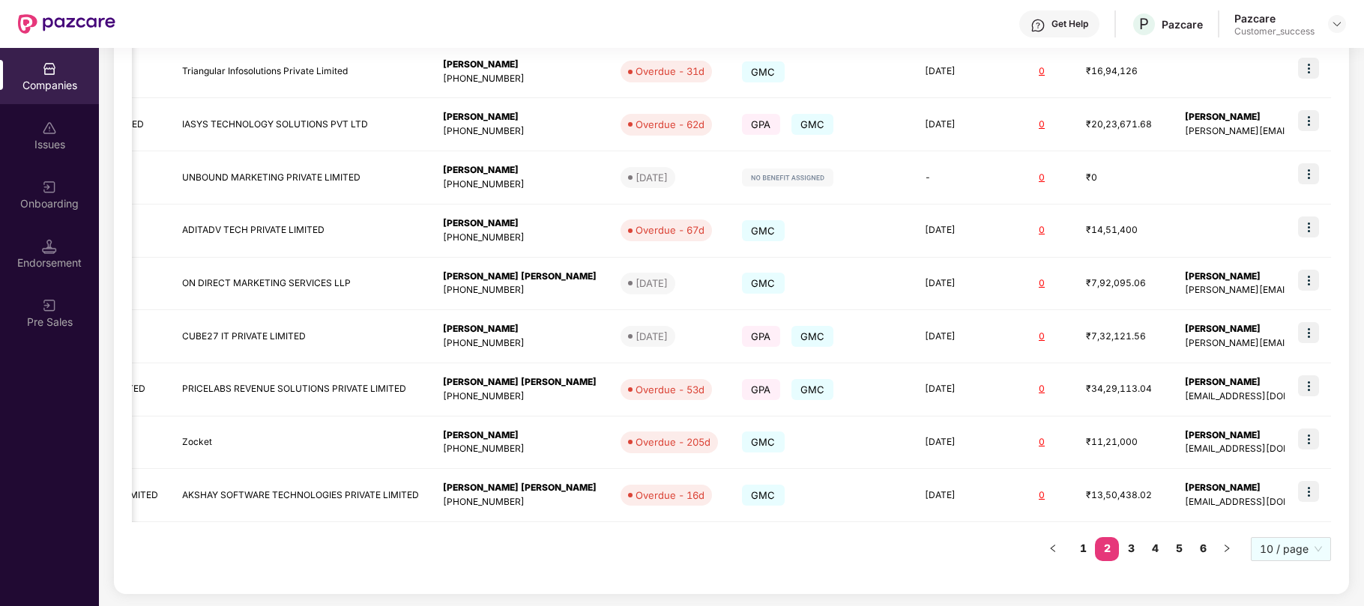
drag, startPoint x: 938, startPoint y: 312, endPoint x: 811, endPoint y: 586, distance: 301.7
click at [811, 586] on div "Reports New Company Showing results for 54 companies. Registered name Display n…" at bounding box center [731, 231] width 1235 height 728
click at [1221, 548] on button "button" at bounding box center [1227, 549] width 24 height 24
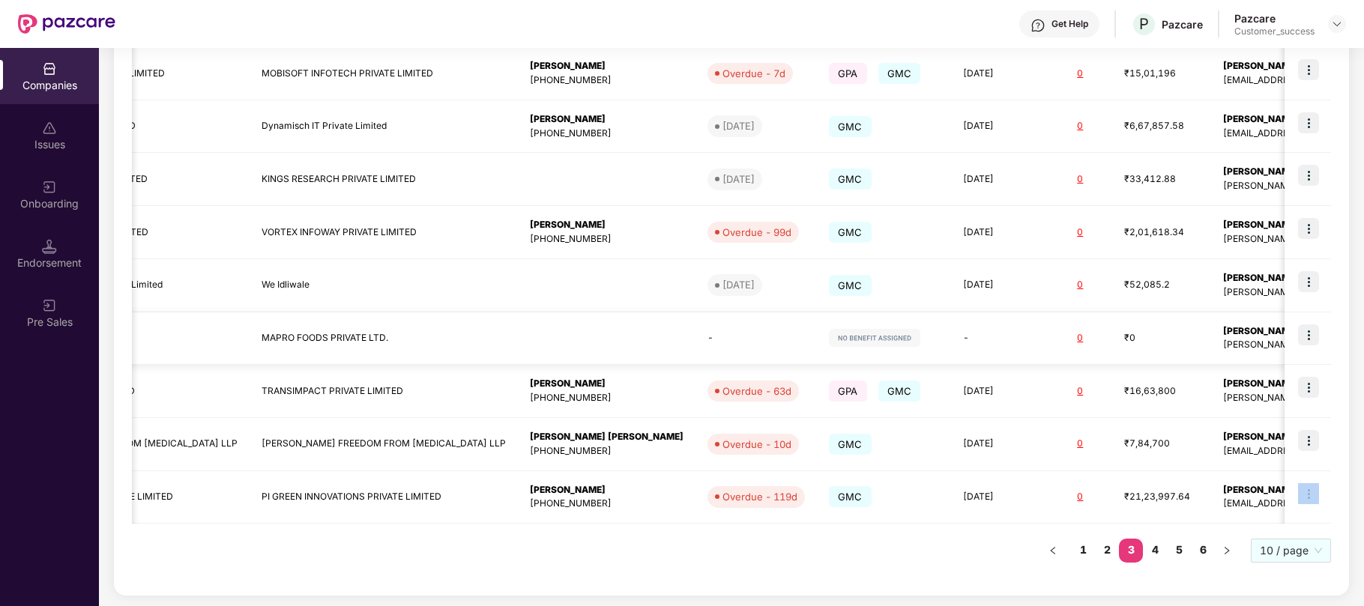
scroll to position [0, 205]
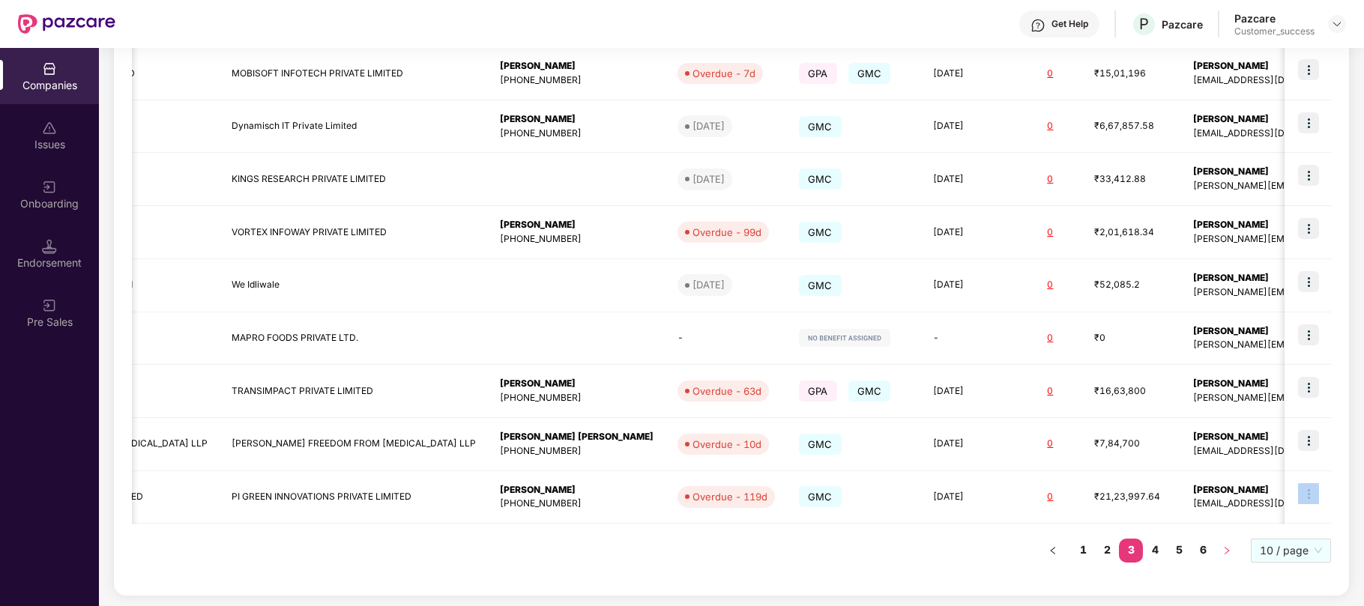
click at [1227, 548] on icon "right" at bounding box center [1226, 550] width 9 height 9
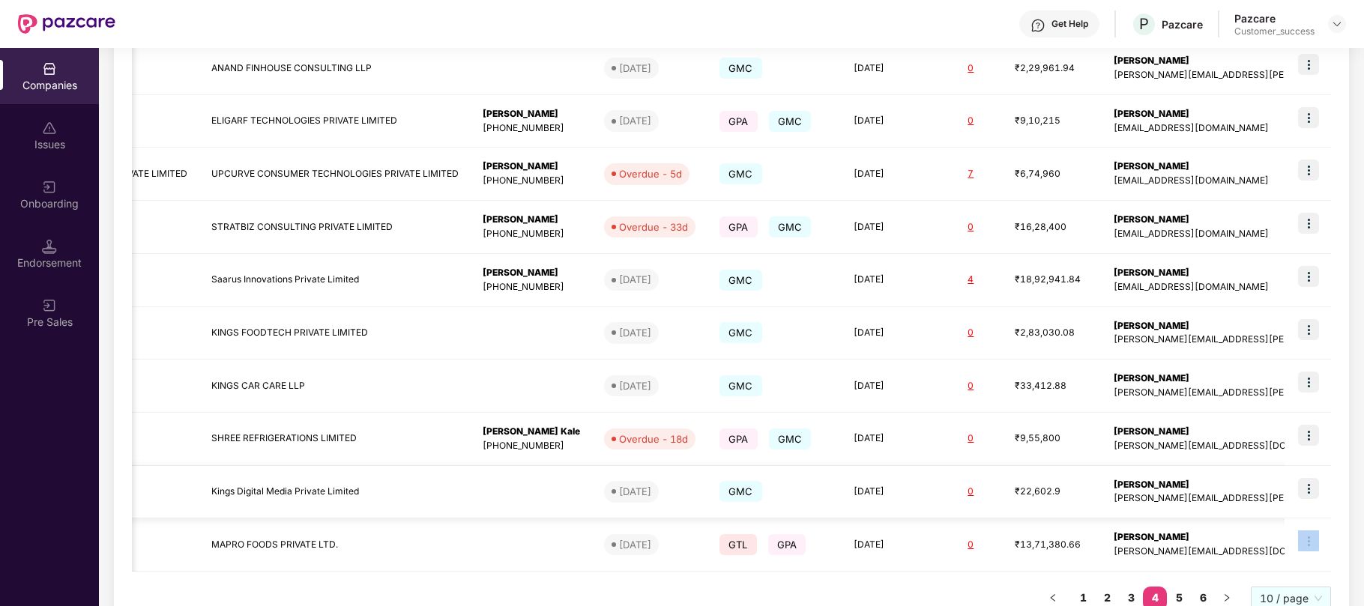
scroll to position [343, 0]
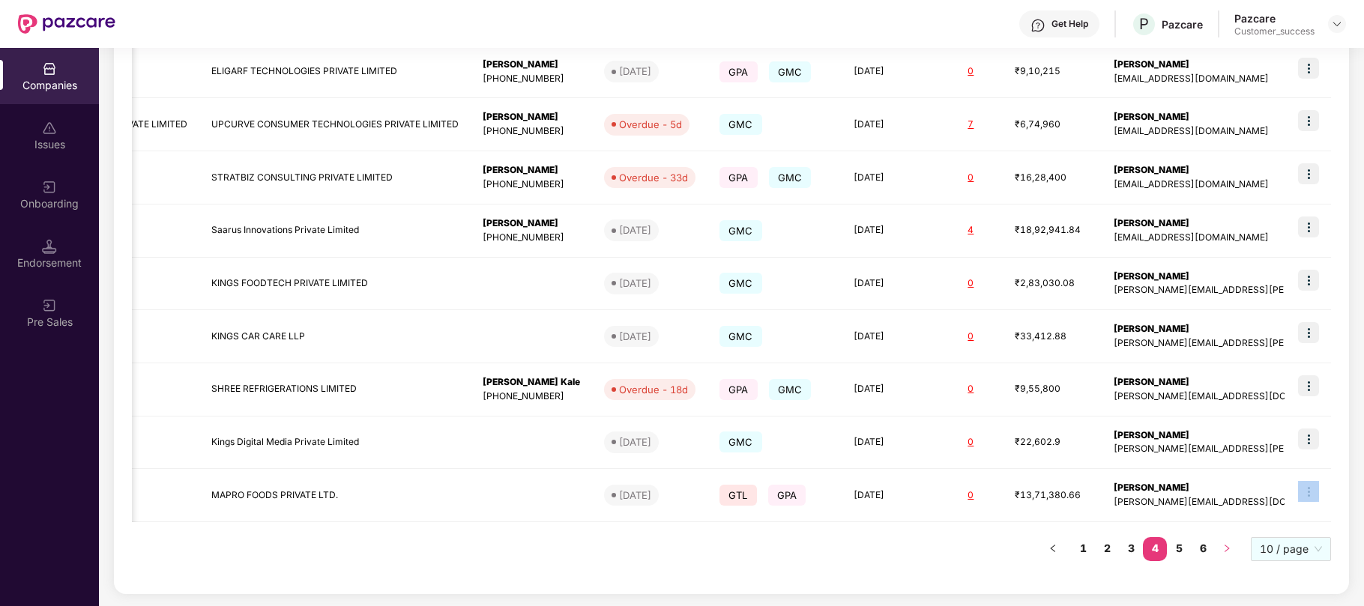
click at [1224, 549] on icon "right" at bounding box center [1226, 548] width 9 height 9
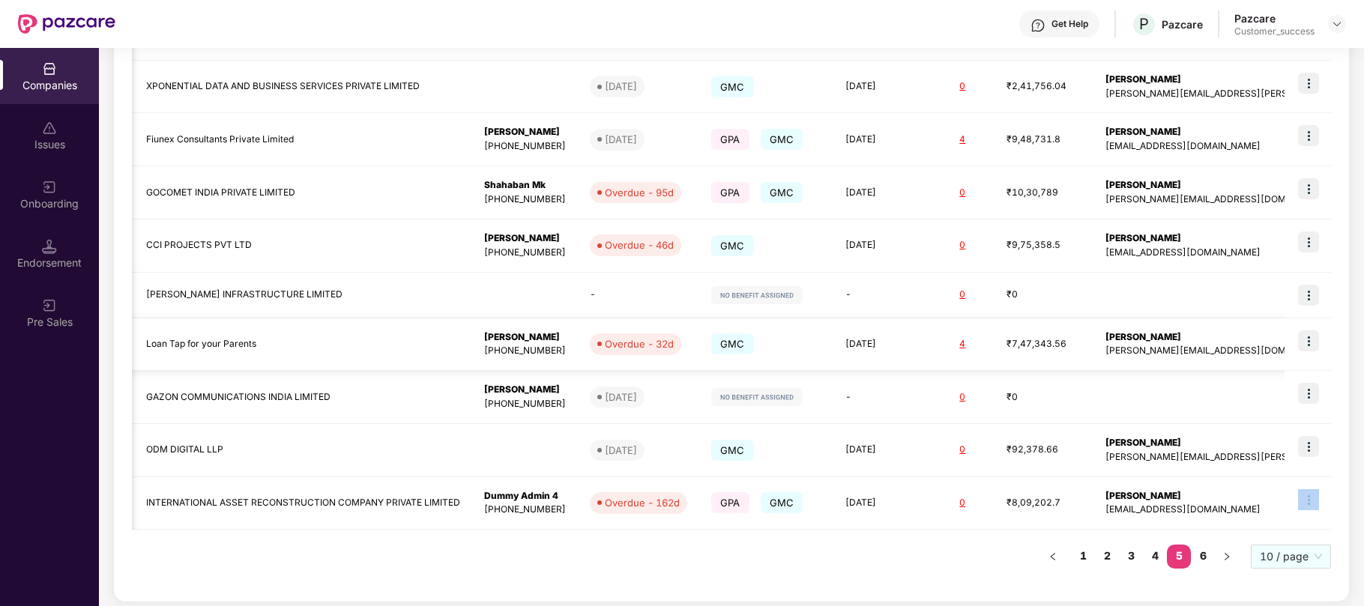
scroll to position [336, 0]
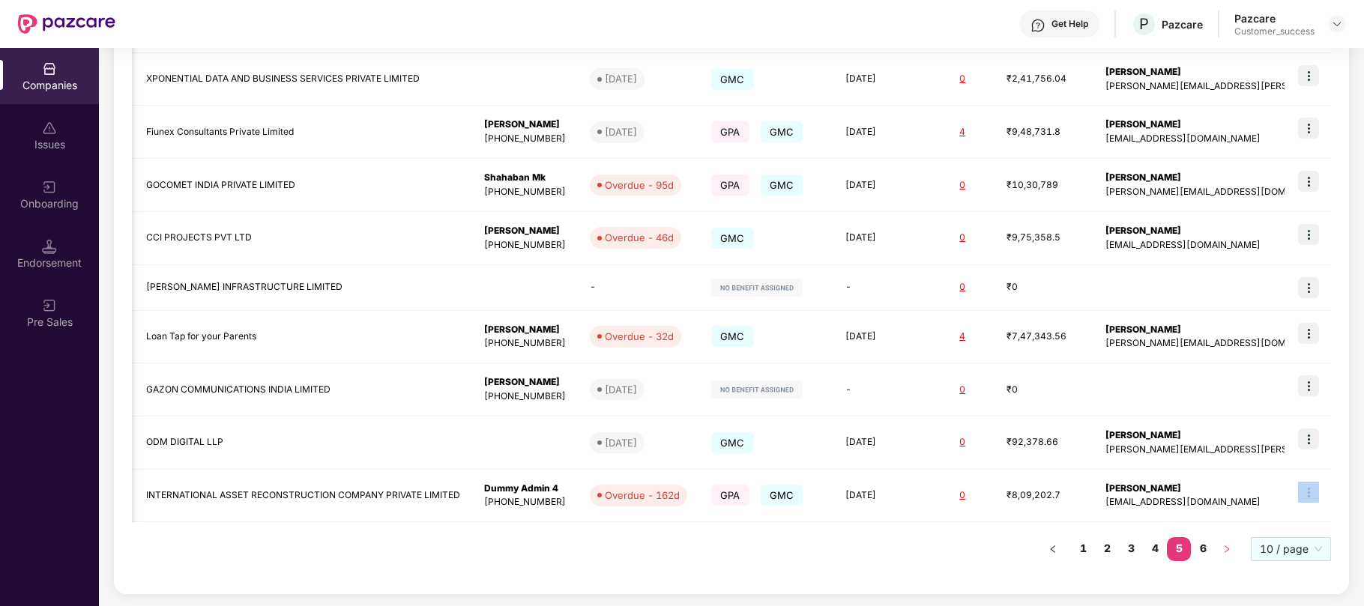
click at [1227, 549] on icon "right" at bounding box center [1226, 549] width 9 height 9
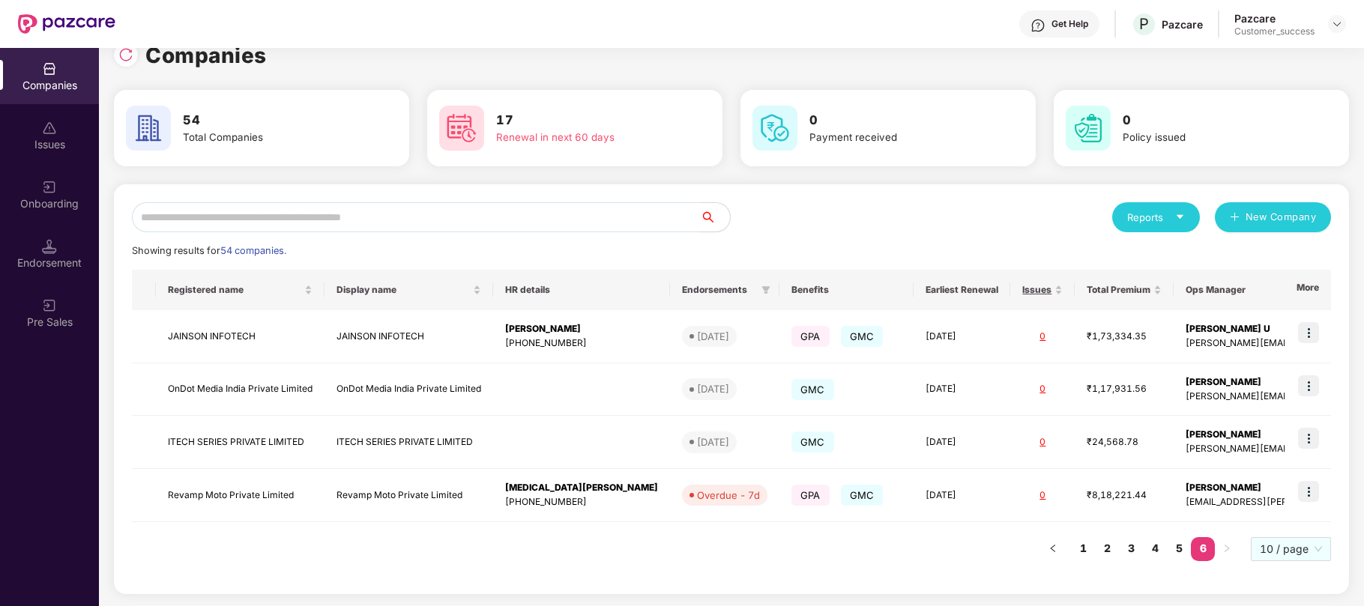
click at [46, 85] on div "Companies" at bounding box center [49, 85] width 99 height 15
click at [1077, 544] on link "1" at bounding box center [1083, 548] width 24 height 22
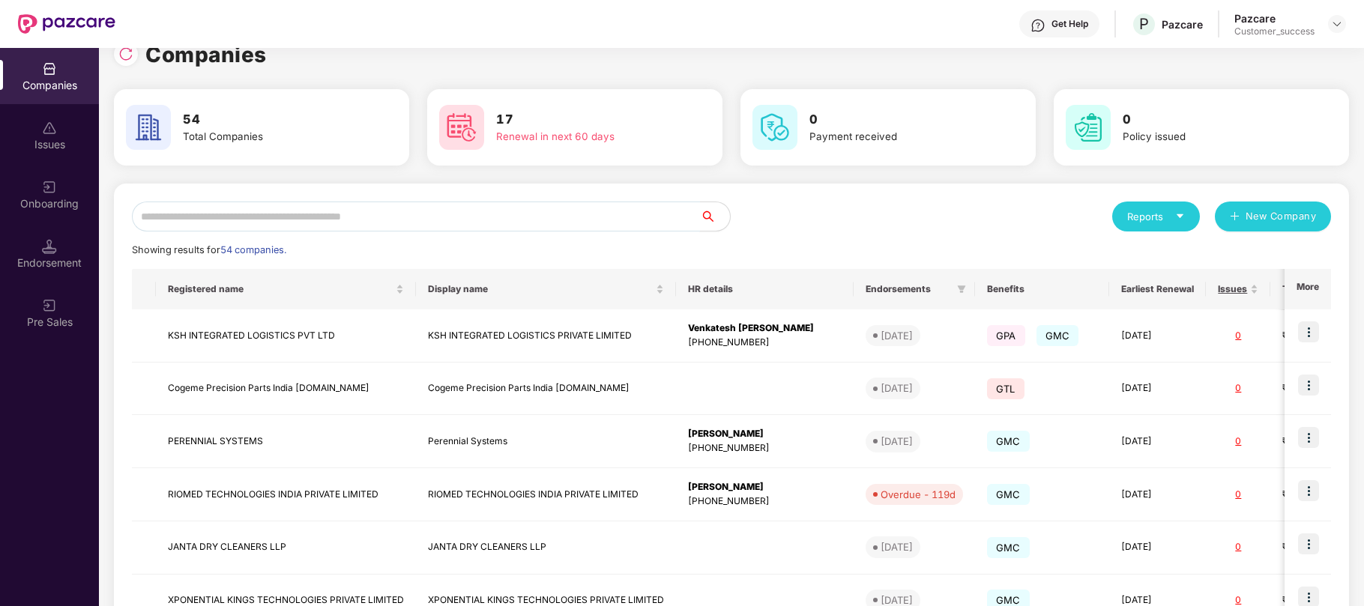
click at [390, 223] on input "text" at bounding box center [416, 217] width 568 height 30
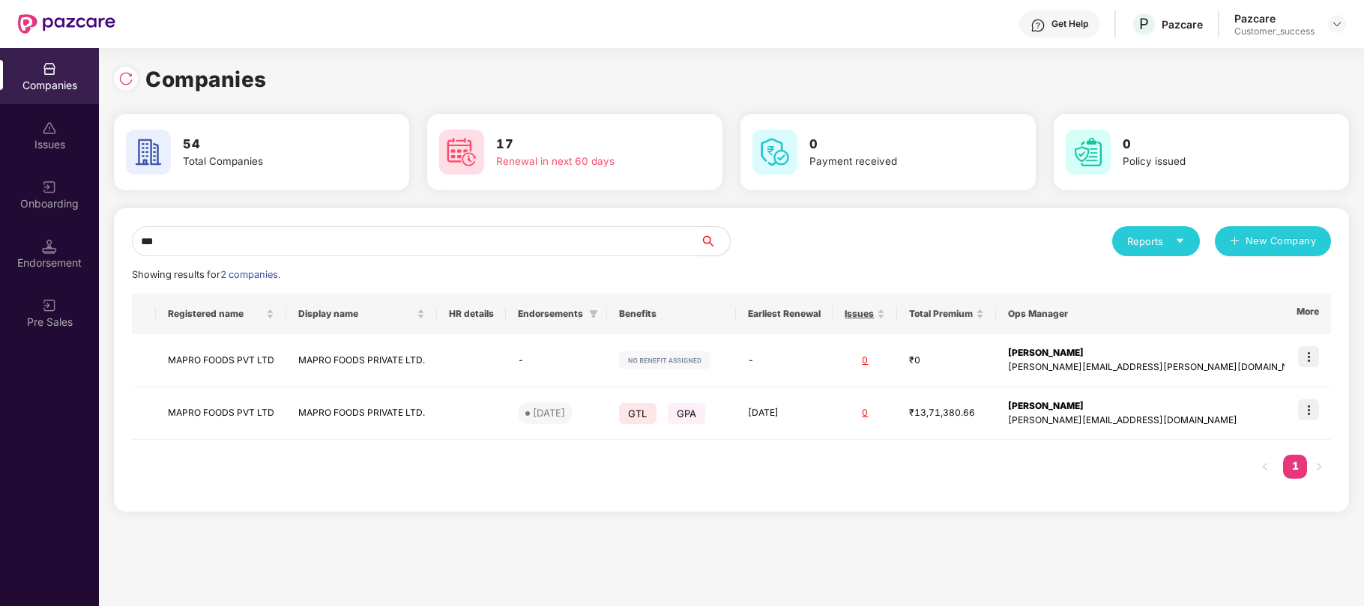
scroll to position [0, 0]
type input "****"
click at [1311, 412] on img at bounding box center [1308, 409] width 21 height 21
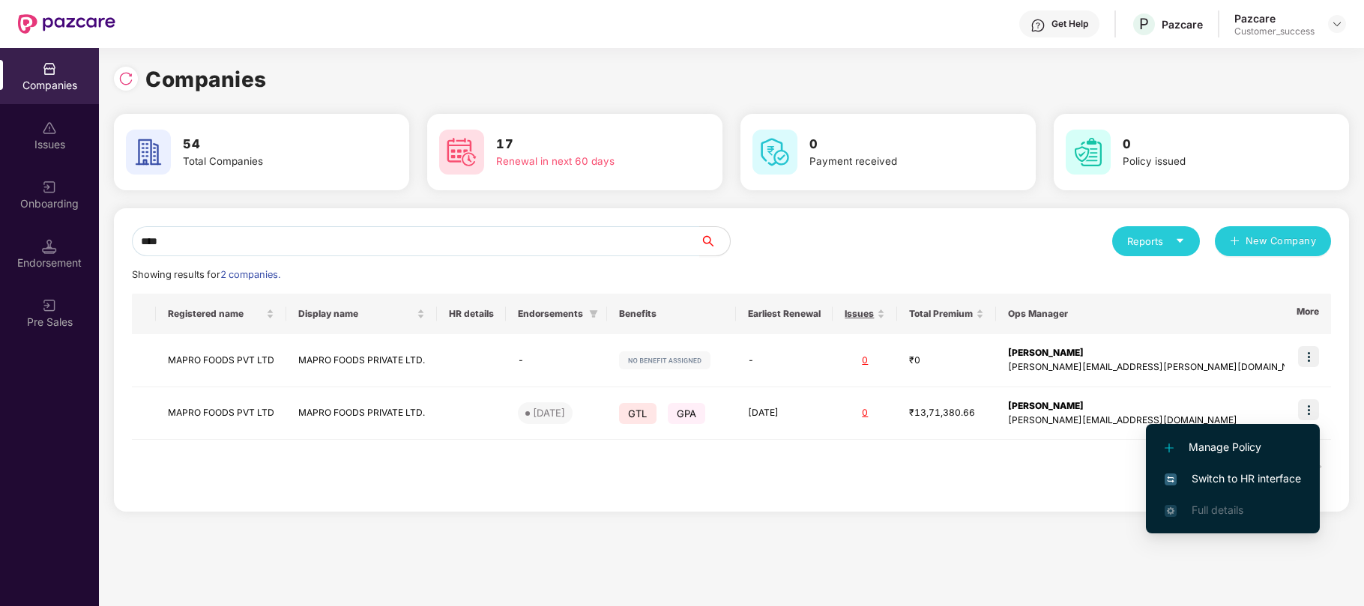
click at [1217, 474] on span "Switch to HR interface" at bounding box center [1232, 479] width 136 height 16
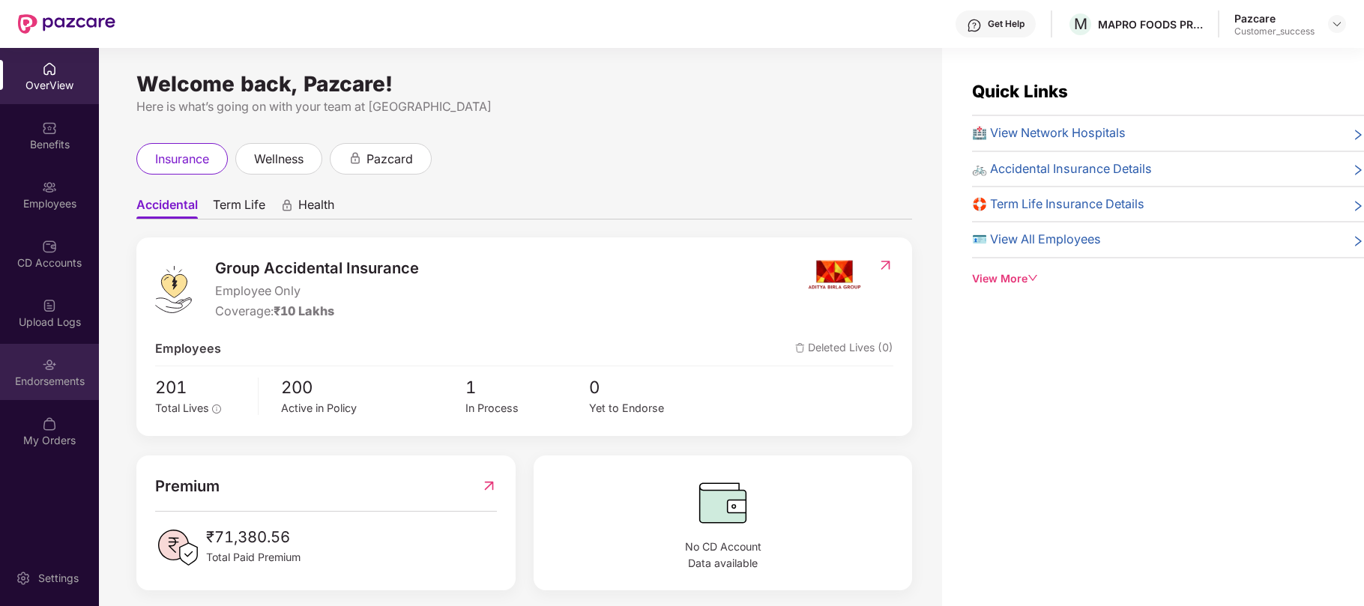
click at [58, 360] on div "Endorsements" at bounding box center [49, 372] width 99 height 56
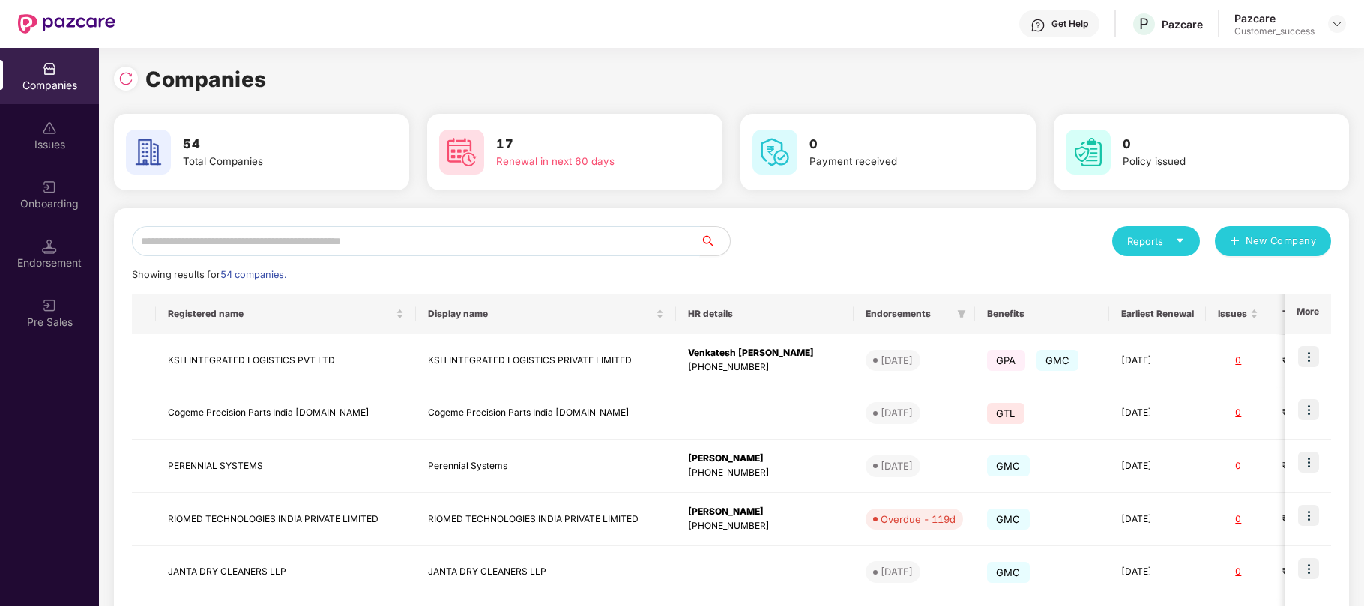
click at [405, 240] on input "text" at bounding box center [416, 241] width 568 height 30
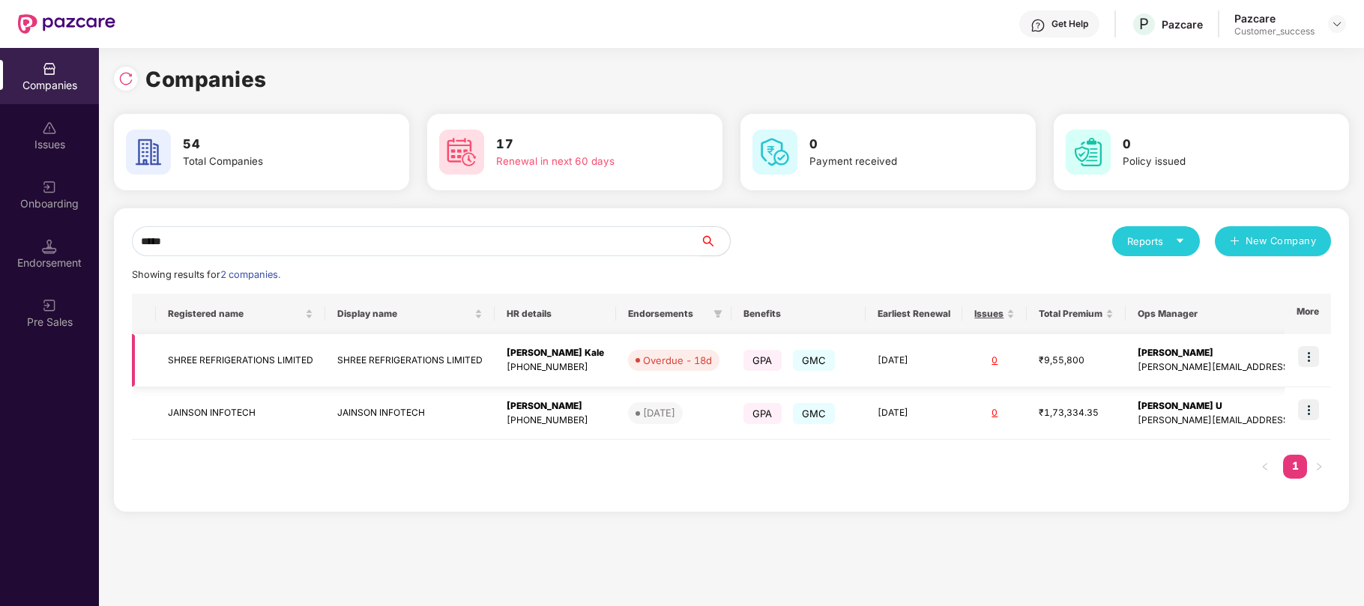
type input "*****"
click at [1311, 355] on img at bounding box center [1308, 356] width 21 height 21
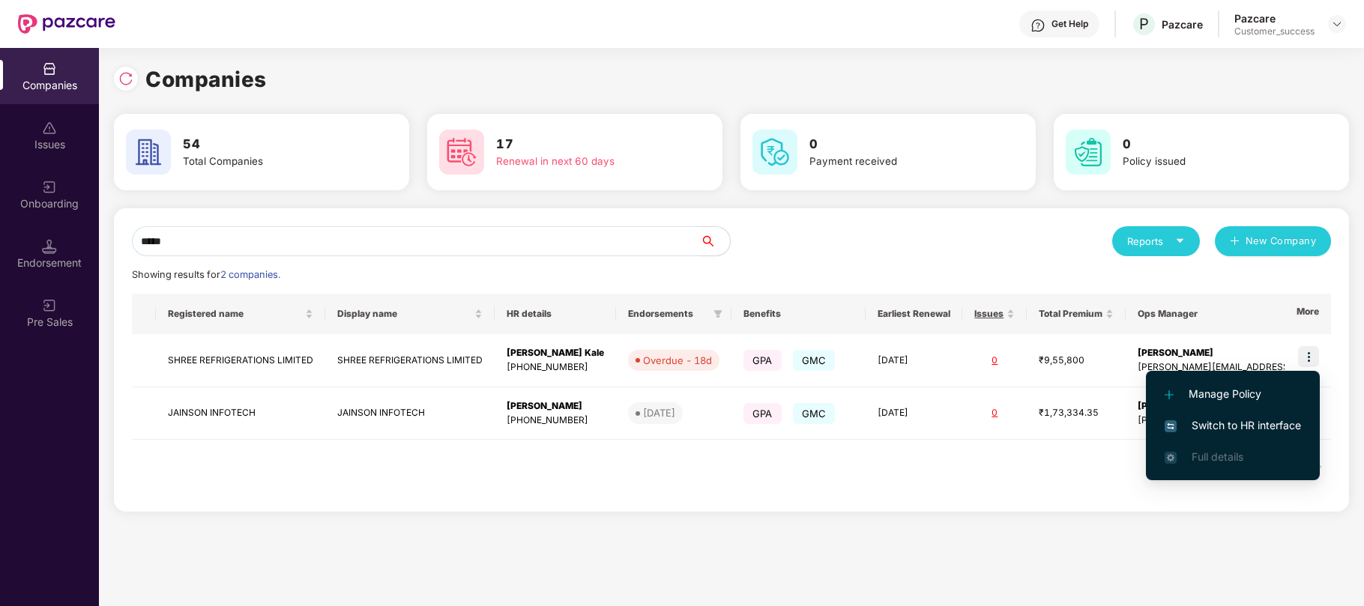
click at [1206, 426] on span "Switch to HR interface" at bounding box center [1232, 425] width 136 height 16
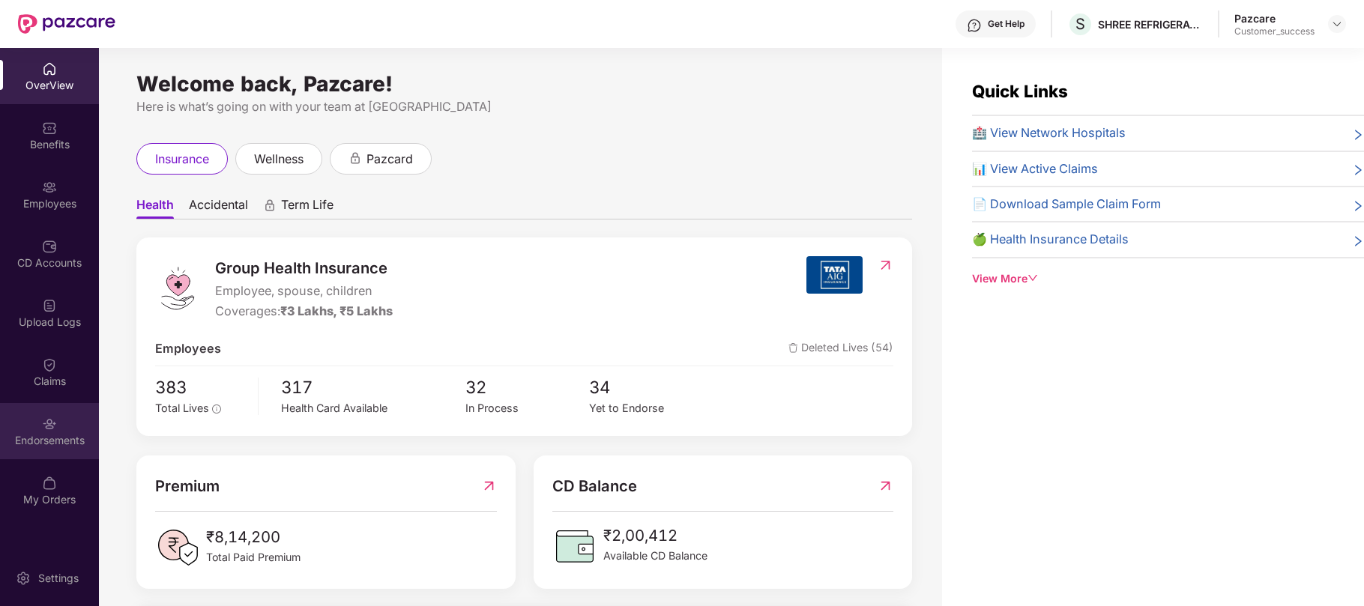
click at [48, 429] on img at bounding box center [49, 424] width 15 height 15
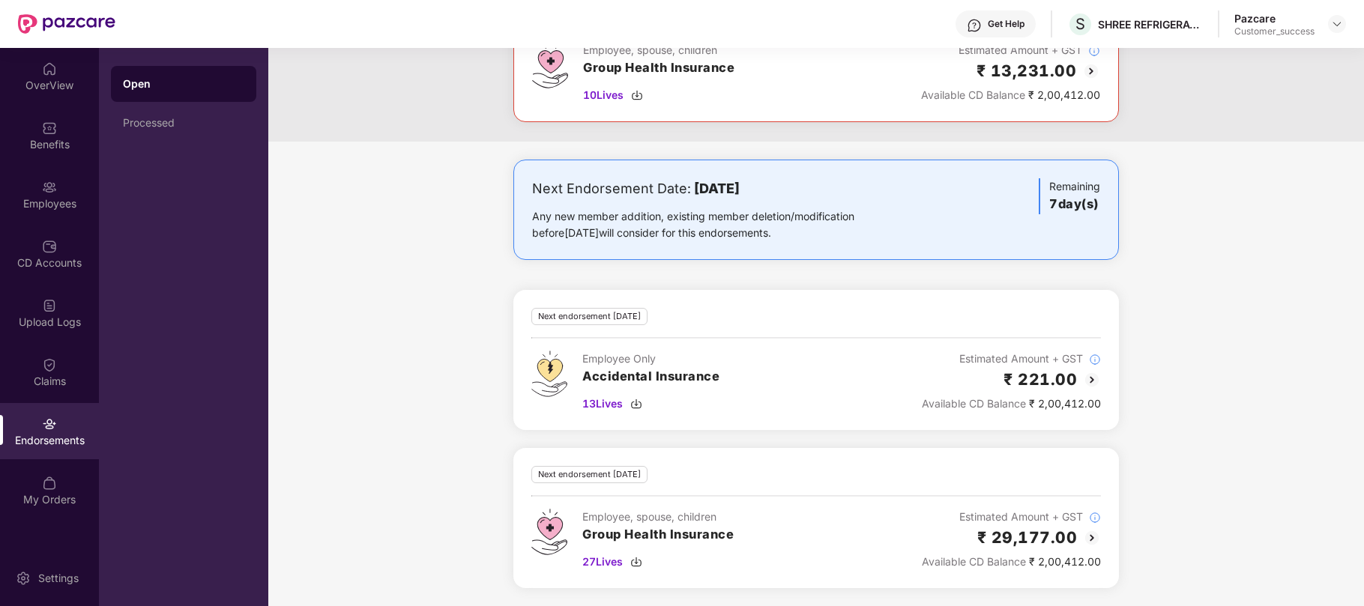
scroll to position [154, 0]
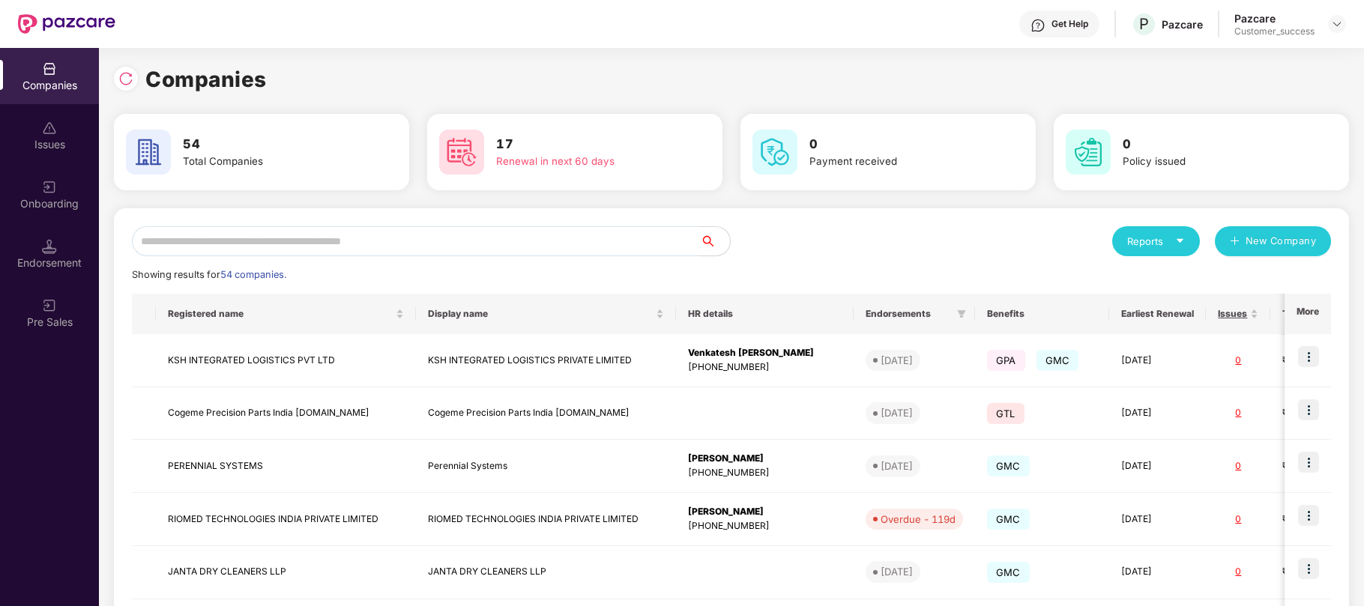
click at [337, 249] on input "text" at bounding box center [416, 241] width 568 height 30
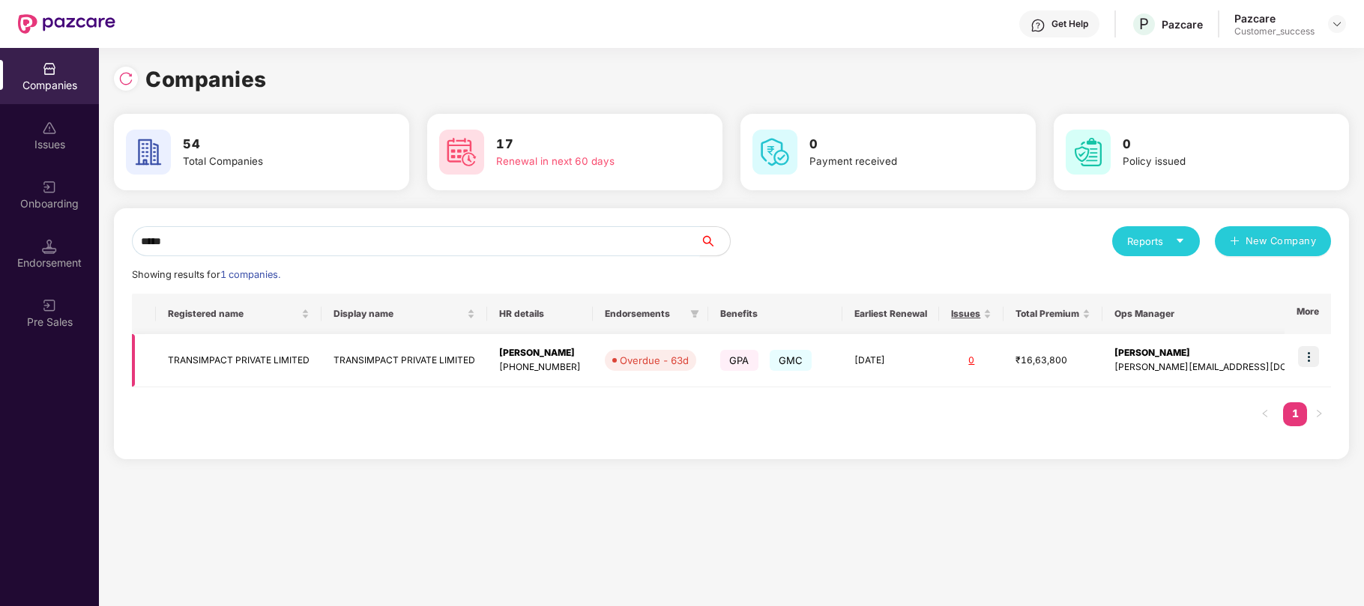
type input "*****"
click at [1310, 355] on img at bounding box center [1308, 356] width 21 height 21
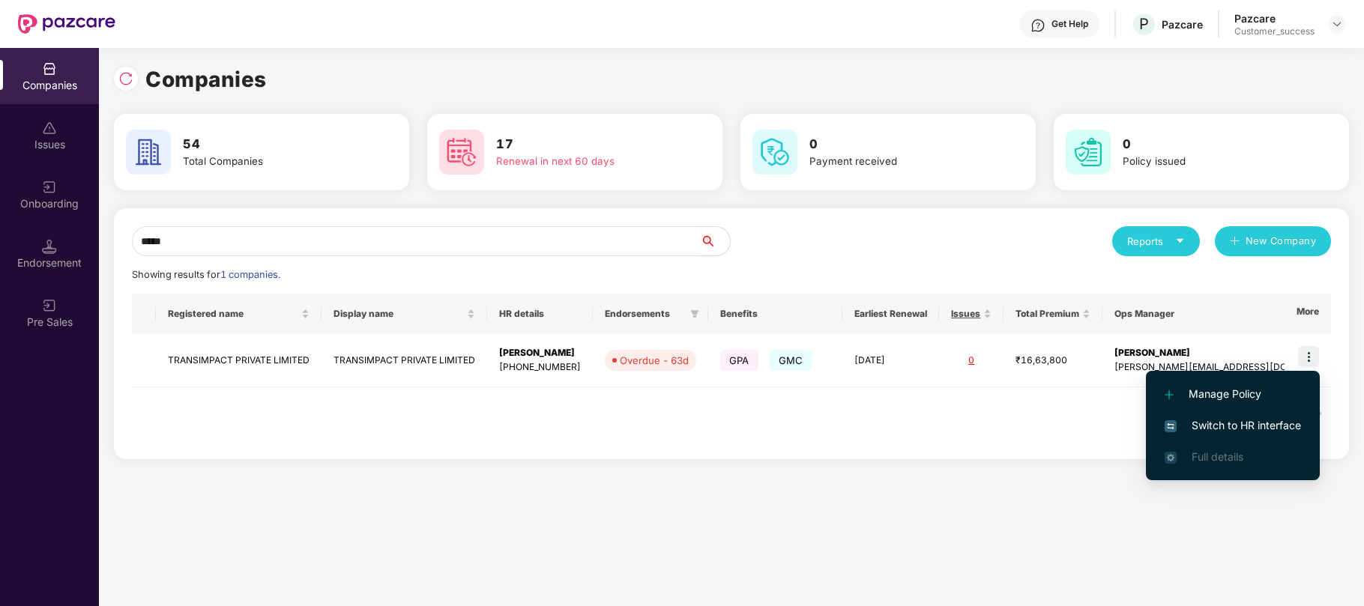
click at [1187, 427] on span "Switch to HR interface" at bounding box center [1232, 425] width 136 height 16
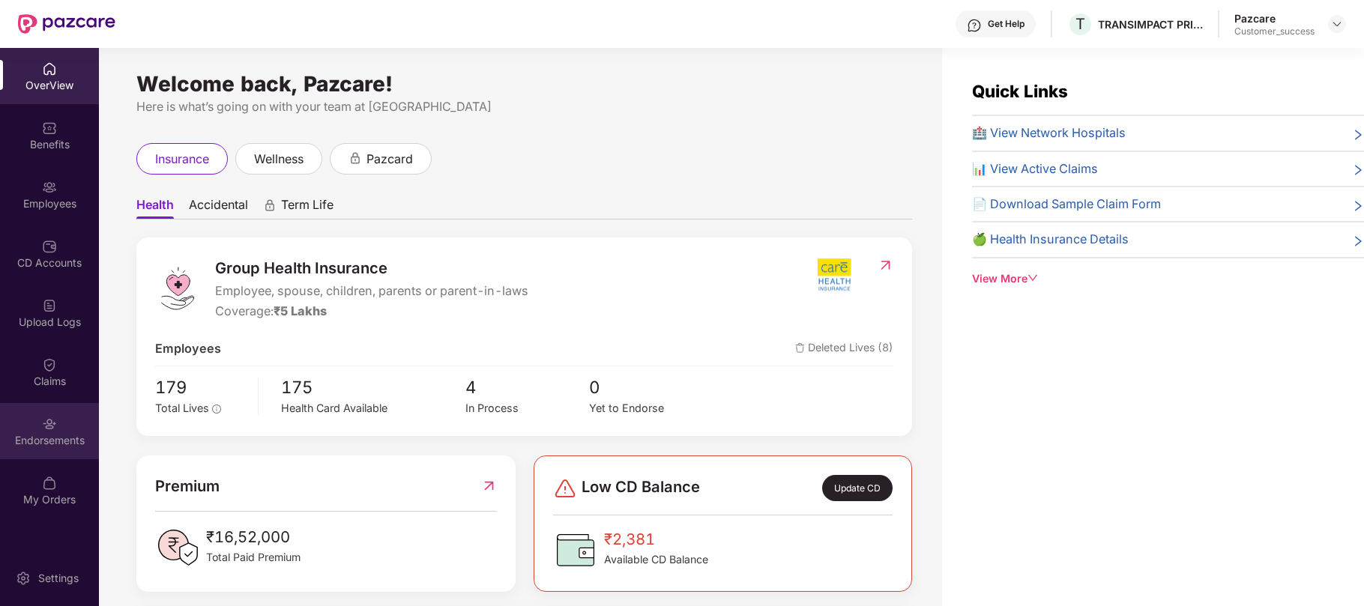
click at [39, 433] on div "Endorsements" at bounding box center [49, 440] width 99 height 15
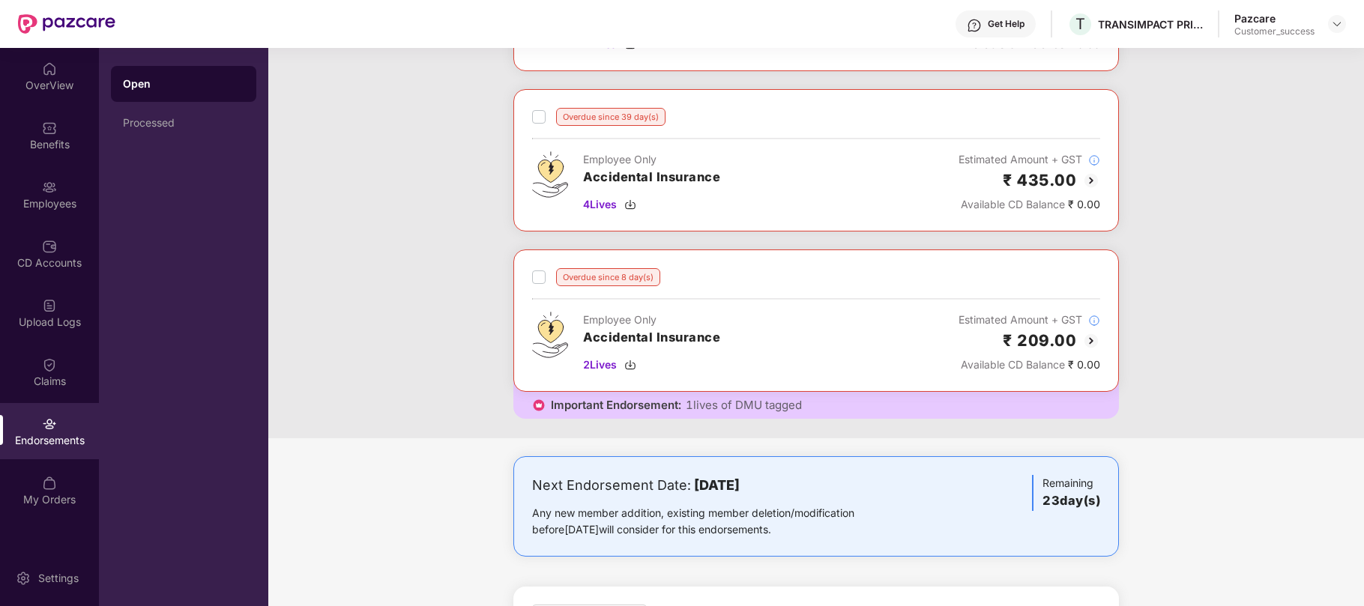
scroll to position [0, 0]
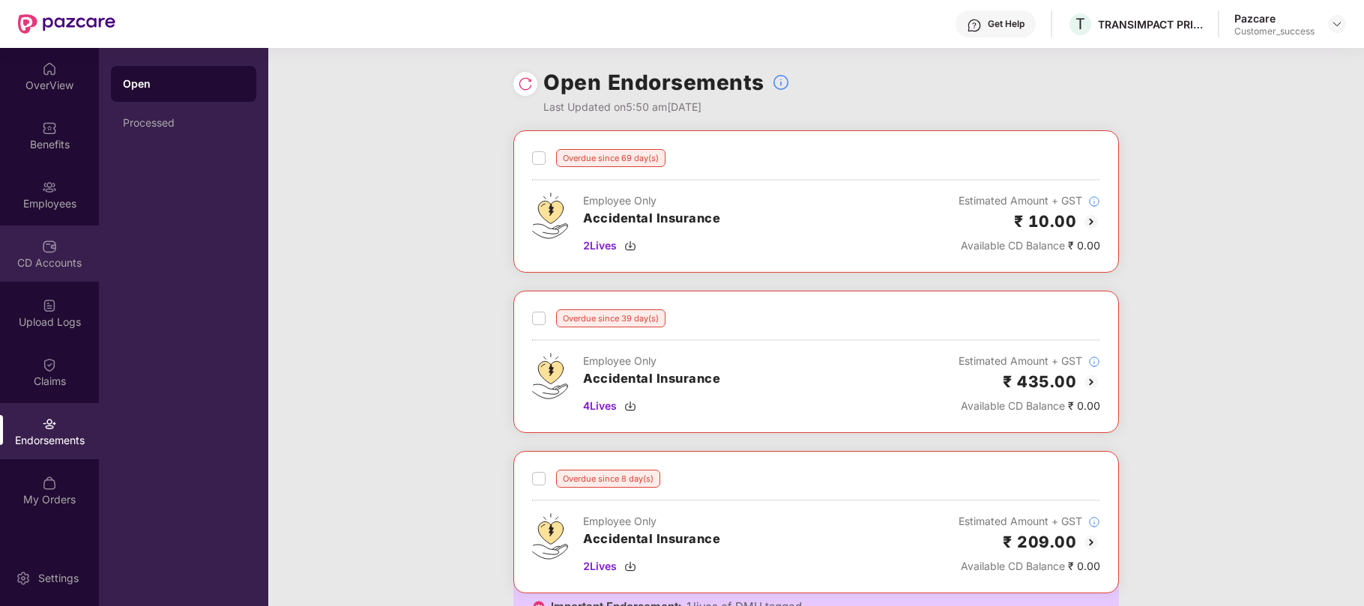
click at [46, 249] on img at bounding box center [49, 246] width 15 height 15
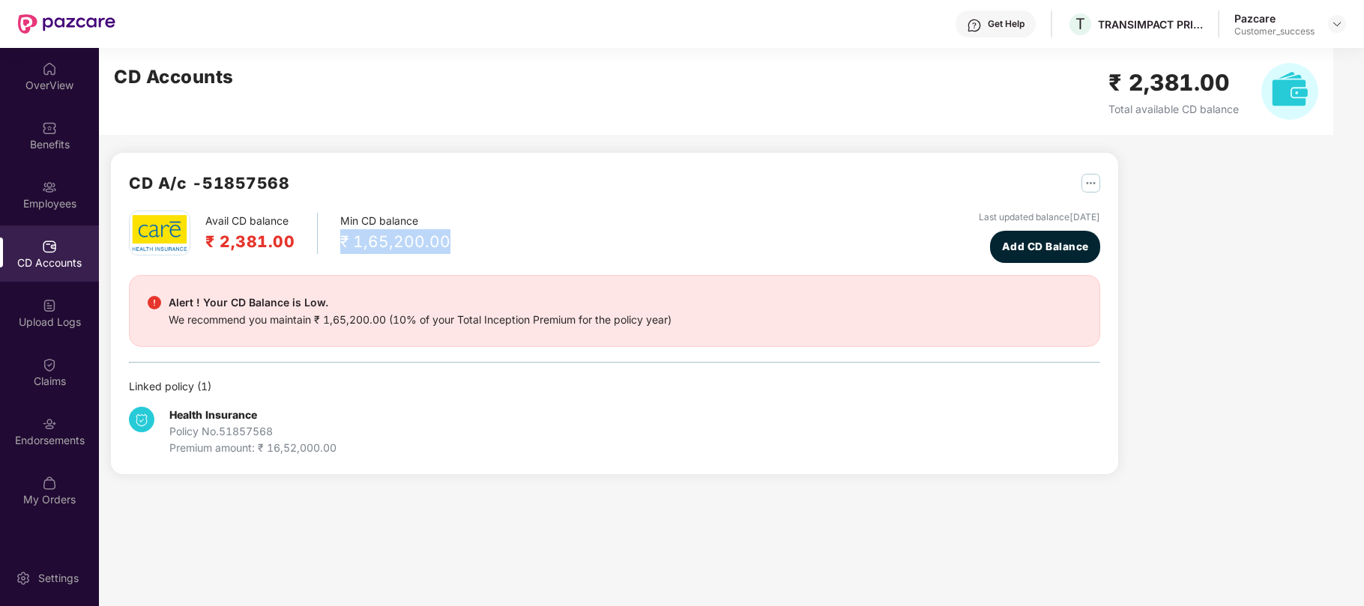
drag, startPoint x: 460, startPoint y: 241, endPoint x: 337, endPoint y: 241, distance: 122.9
click at [337, 241] on div "Avail CD balance ₹ 2,381.00 Min CD balance ₹ 1,65,200.00 Last updated balance […" at bounding box center [614, 237] width 971 height 52
click at [42, 420] on img at bounding box center [49, 424] width 15 height 15
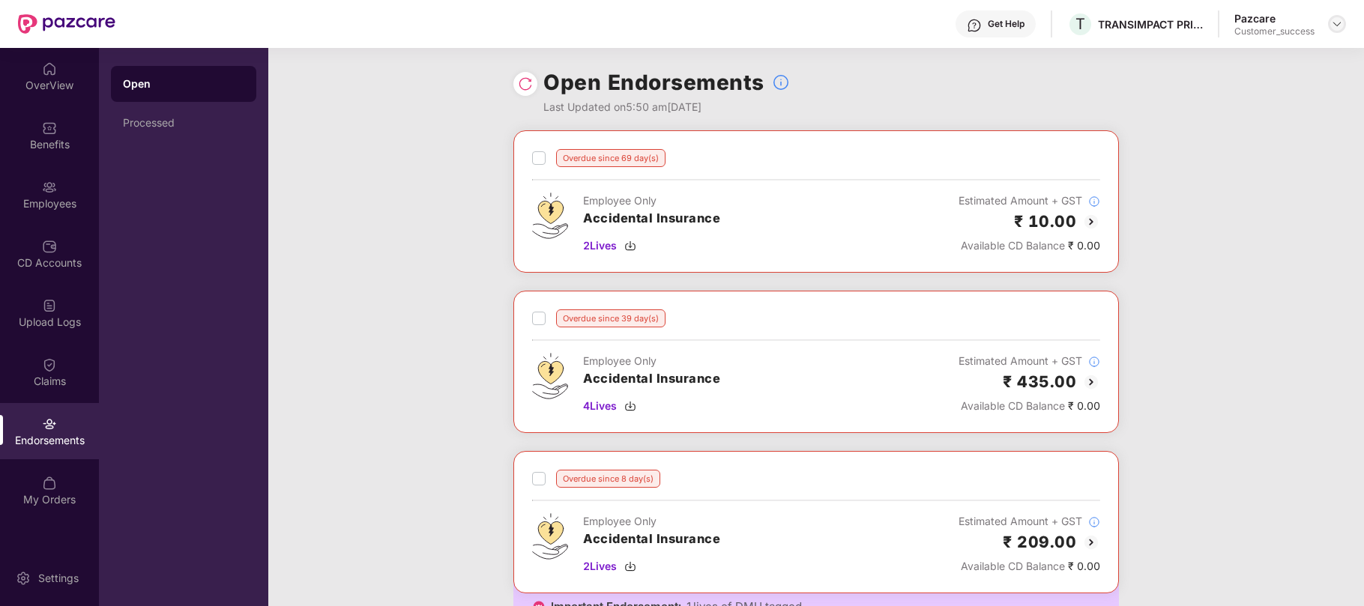
click at [1337, 31] on div at bounding box center [1337, 24] width 18 height 18
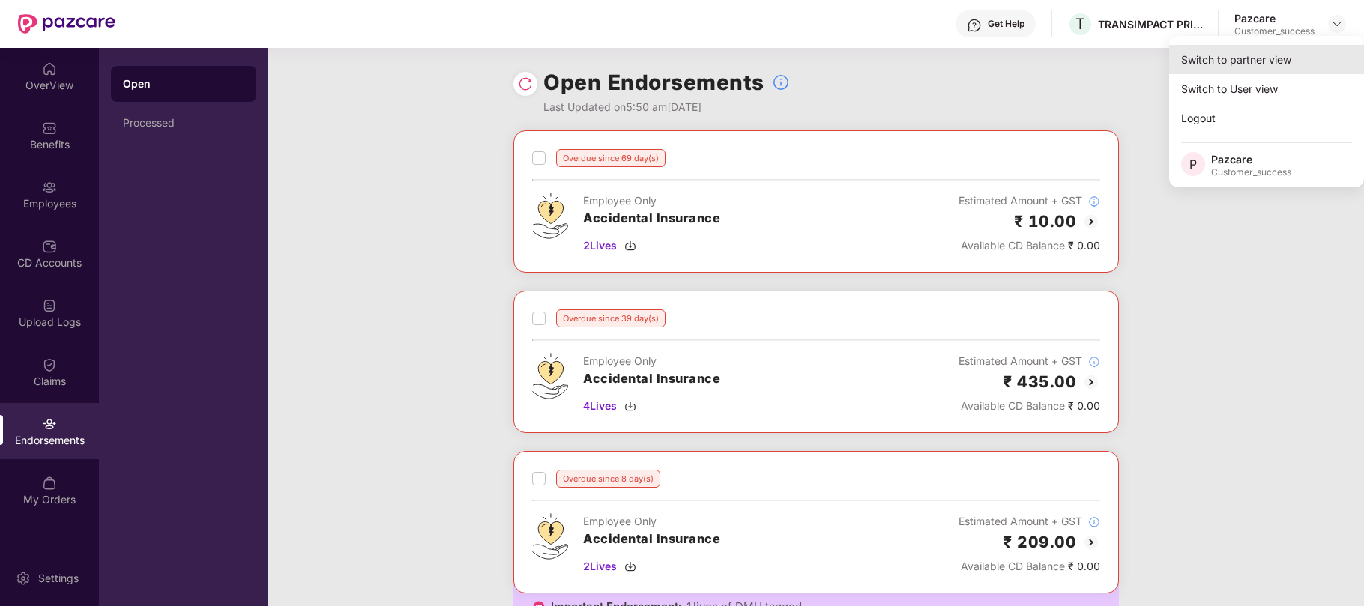
click at [1250, 60] on div "Switch to partner view" at bounding box center [1266, 59] width 195 height 29
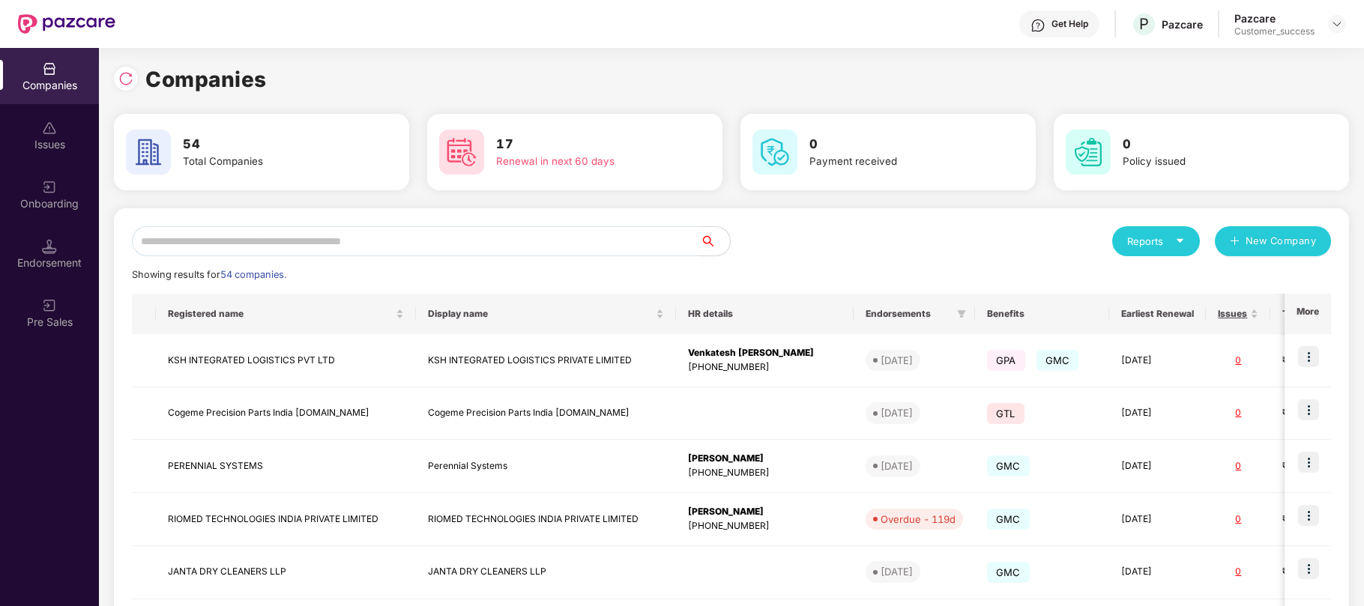
click at [399, 238] on input "text" at bounding box center [416, 241] width 568 height 30
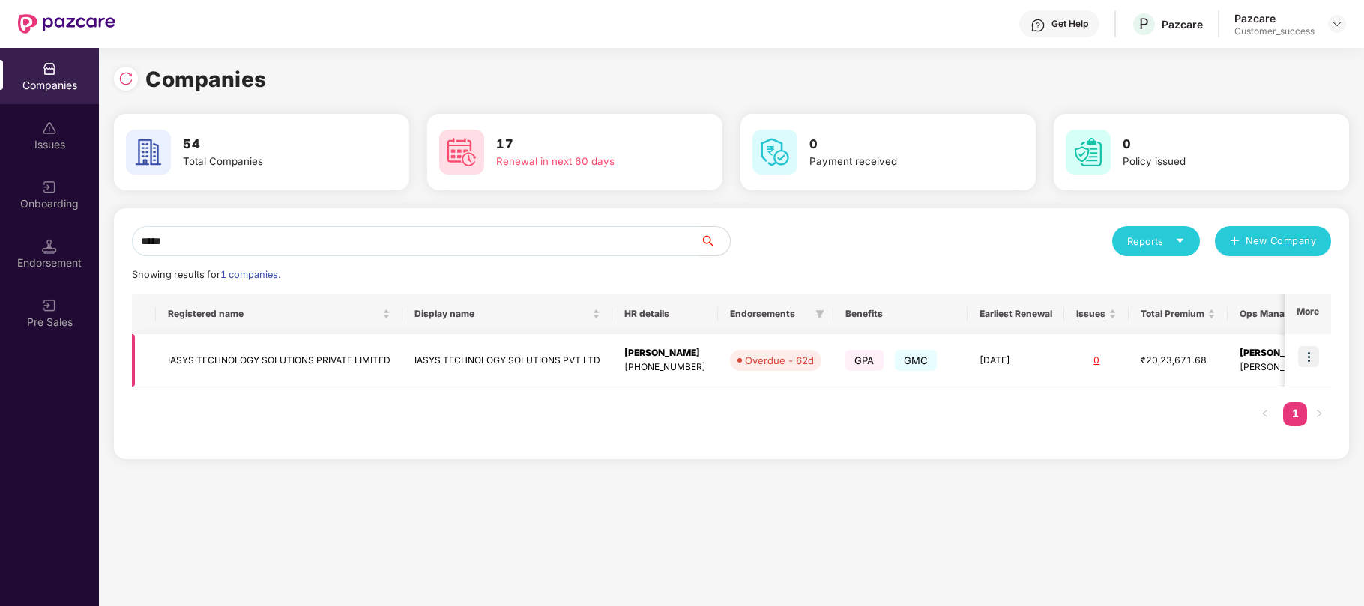
type input "*****"
click at [1311, 357] on img at bounding box center [1308, 356] width 21 height 21
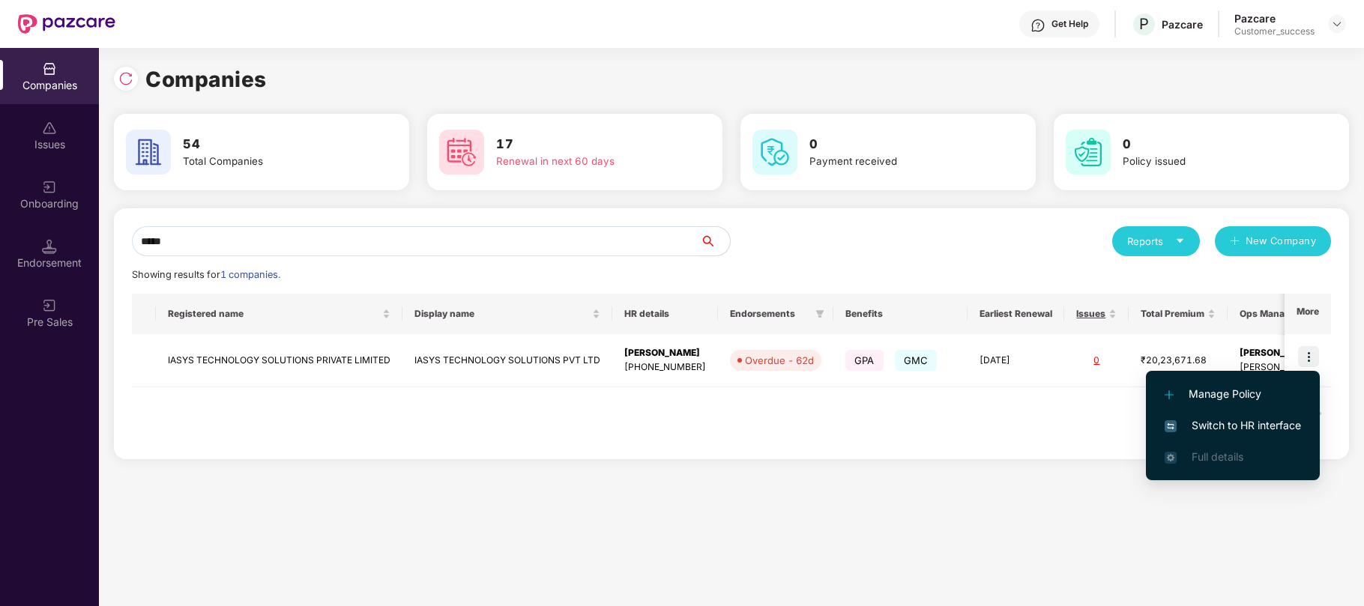
click at [1227, 423] on span "Switch to HR interface" at bounding box center [1232, 425] width 136 height 16
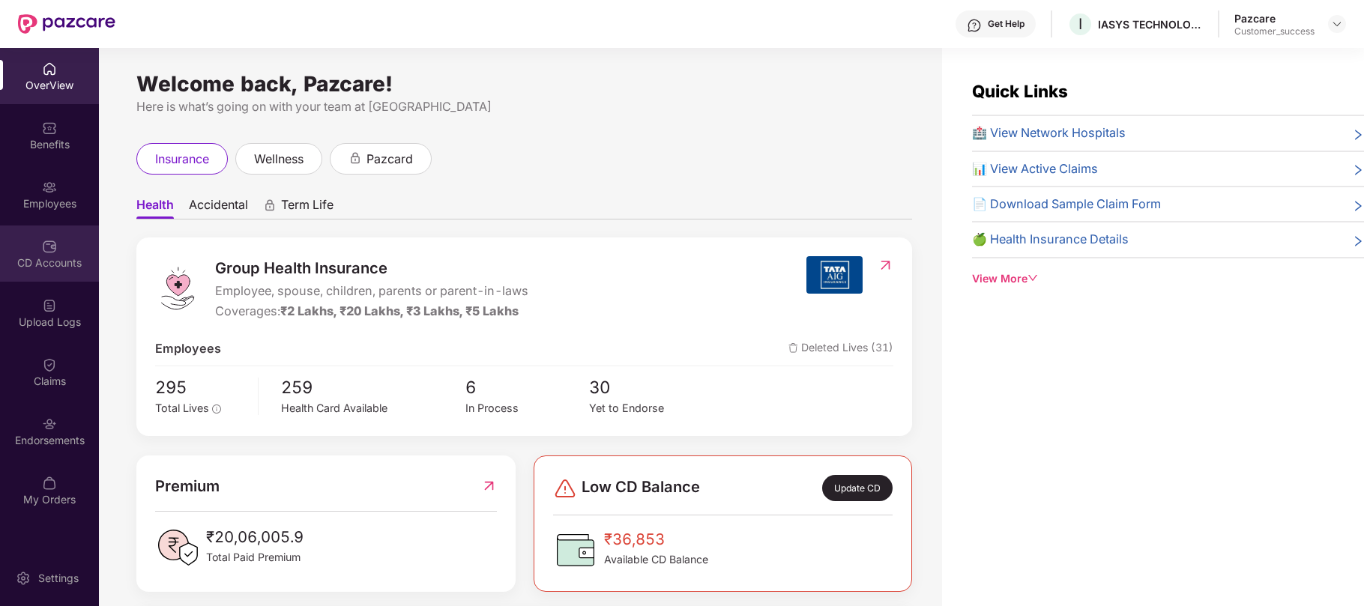
click at [48, 256] on div "CD Accounts" at bounding box center [49, 263] width 99 height 15
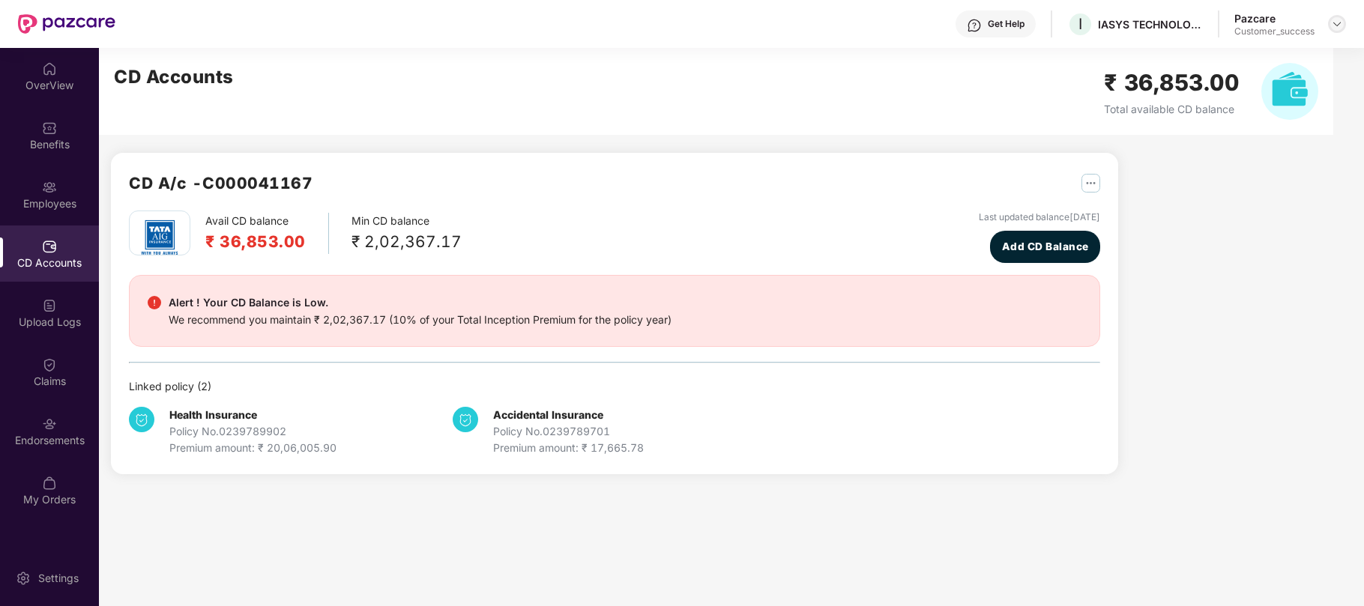
click at [1340, 27] on img at bounding box center [1337, 24] width 12 height 12
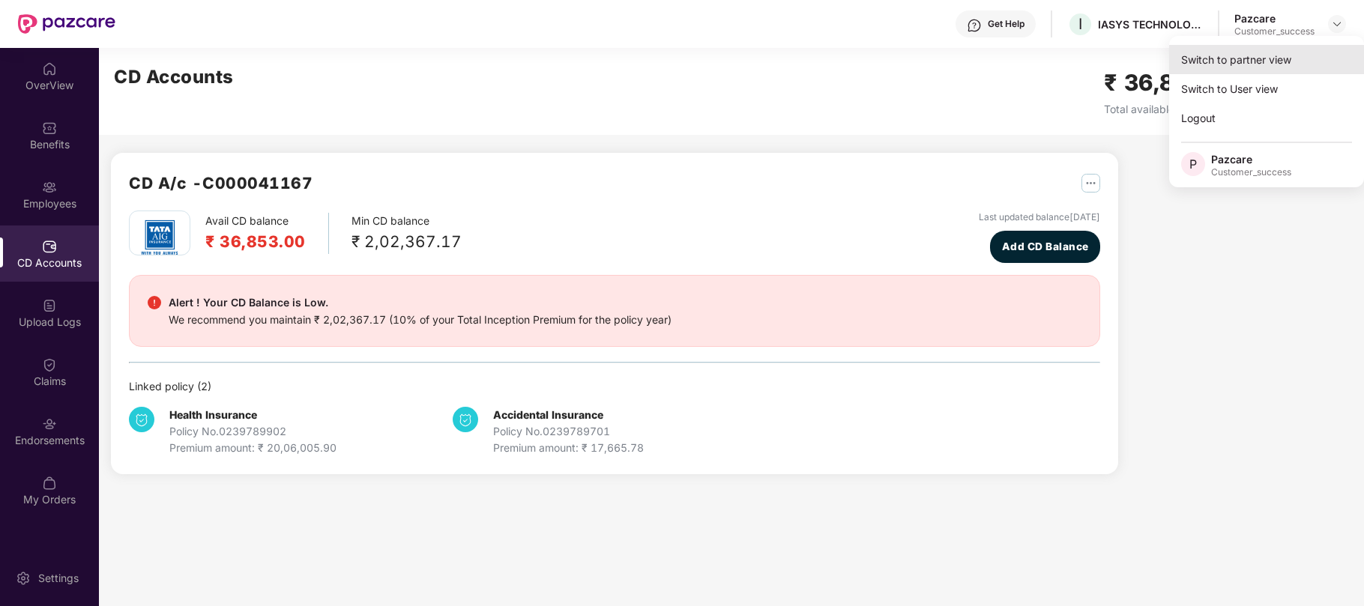
click at [1239, 61] on div "Switch to partner view" at bounding box center [1266, 59] width 195 height 29
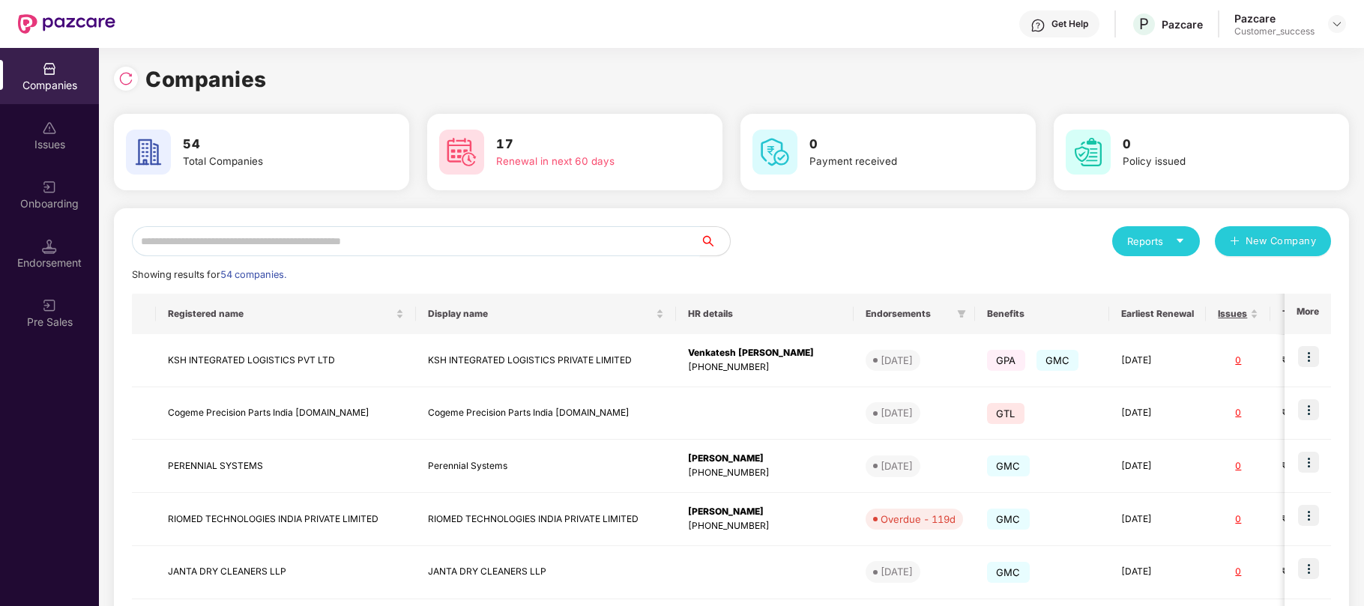
click at [501, 240] on input "text" at bounding box center [416, 241] width 568 height 30
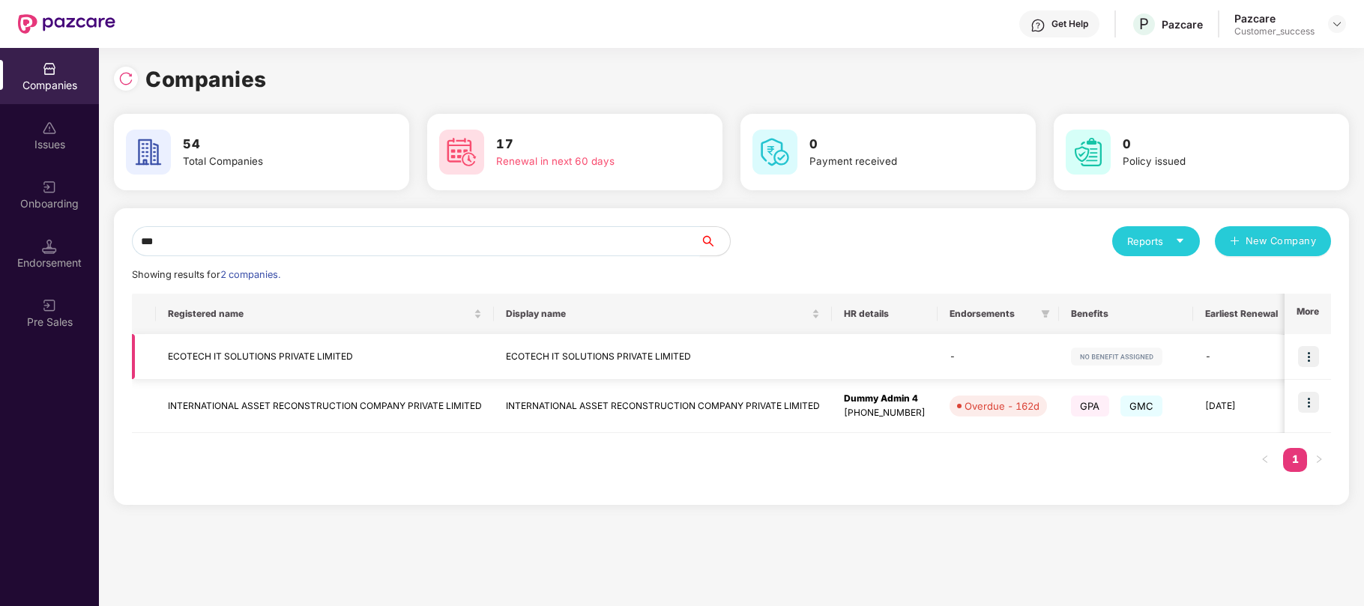
type input "***"
click at [1307, 358] on img at bounding box center [1308, 356] width 21 height 21
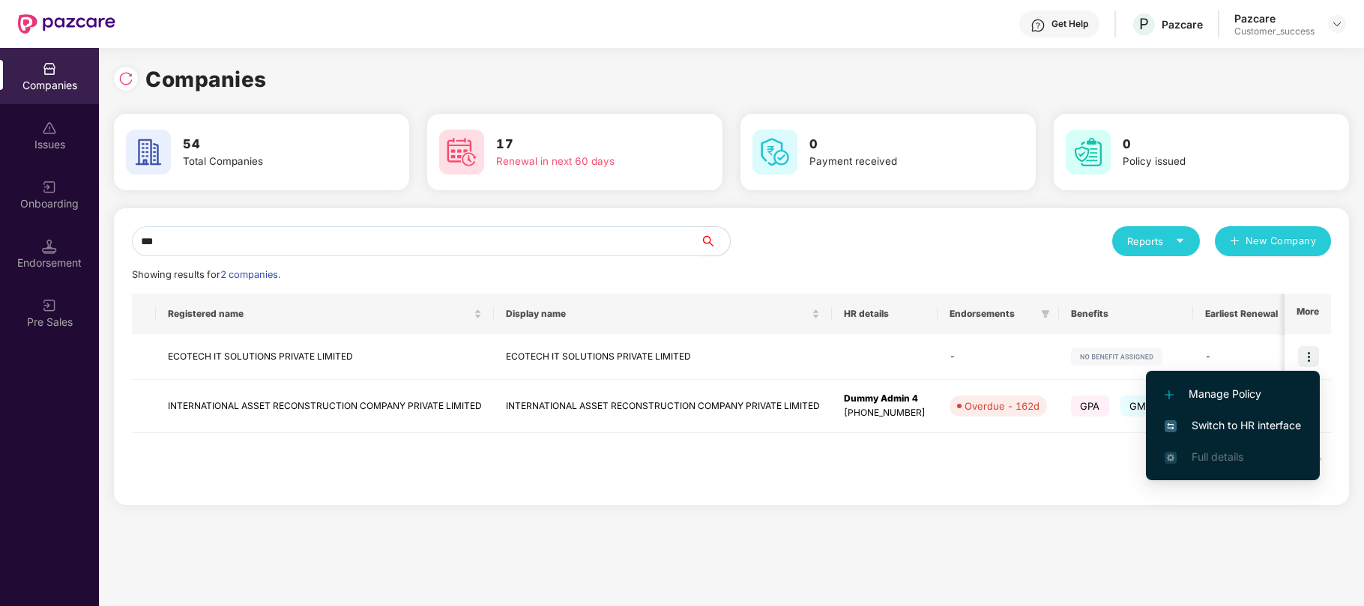
click at [1215, 423] on span "Switch to HR interface" at bounding box center [1232, 425] width 136 height 16
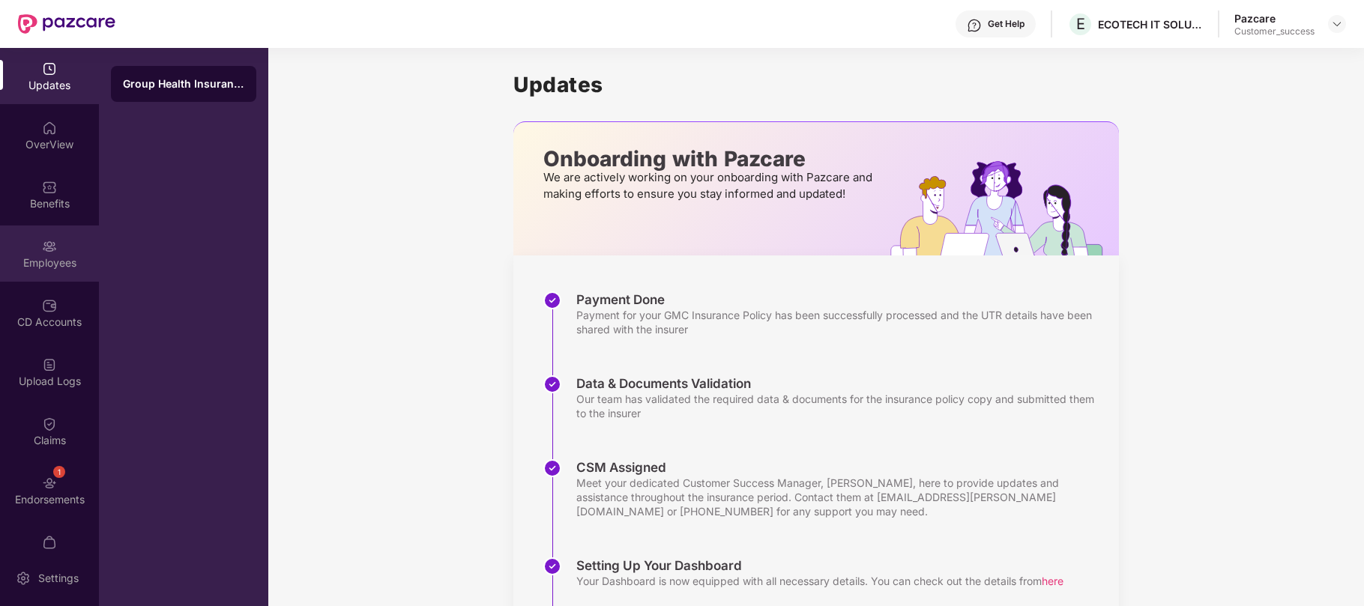
click at [31, 247] on div "Employees" at bounding box center [49, 254] width 99 height 56
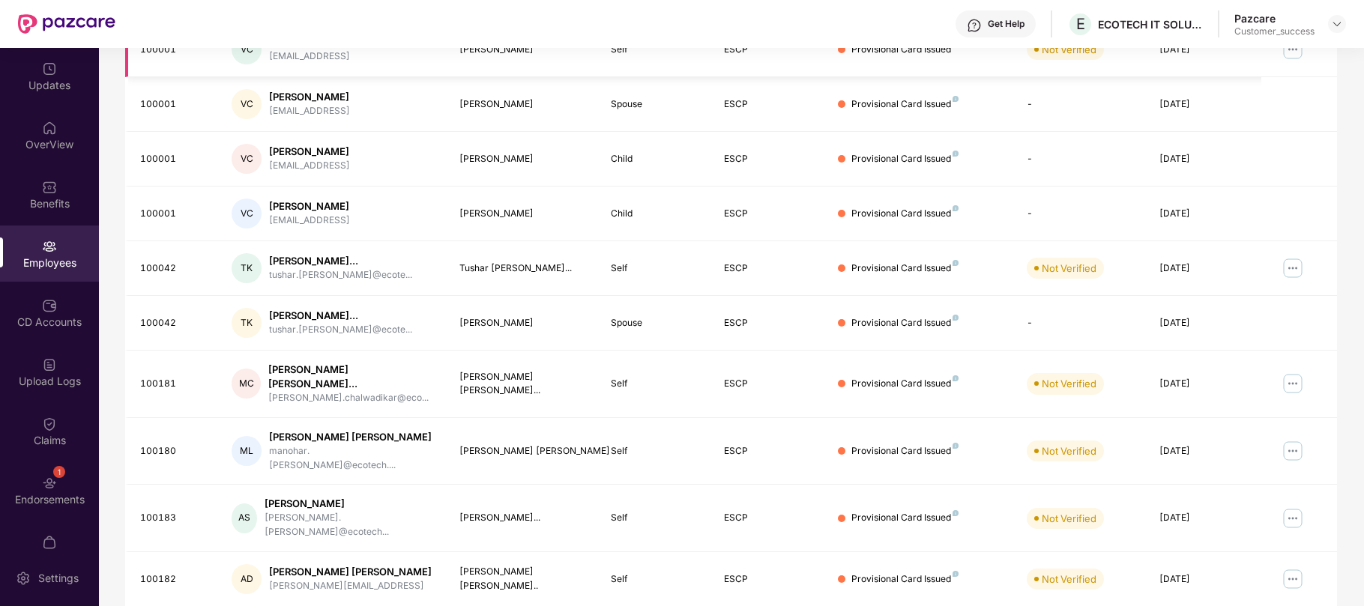
scroll to position [318, 0]
